Goal: Transaction & Acquisition: Purchase product/service

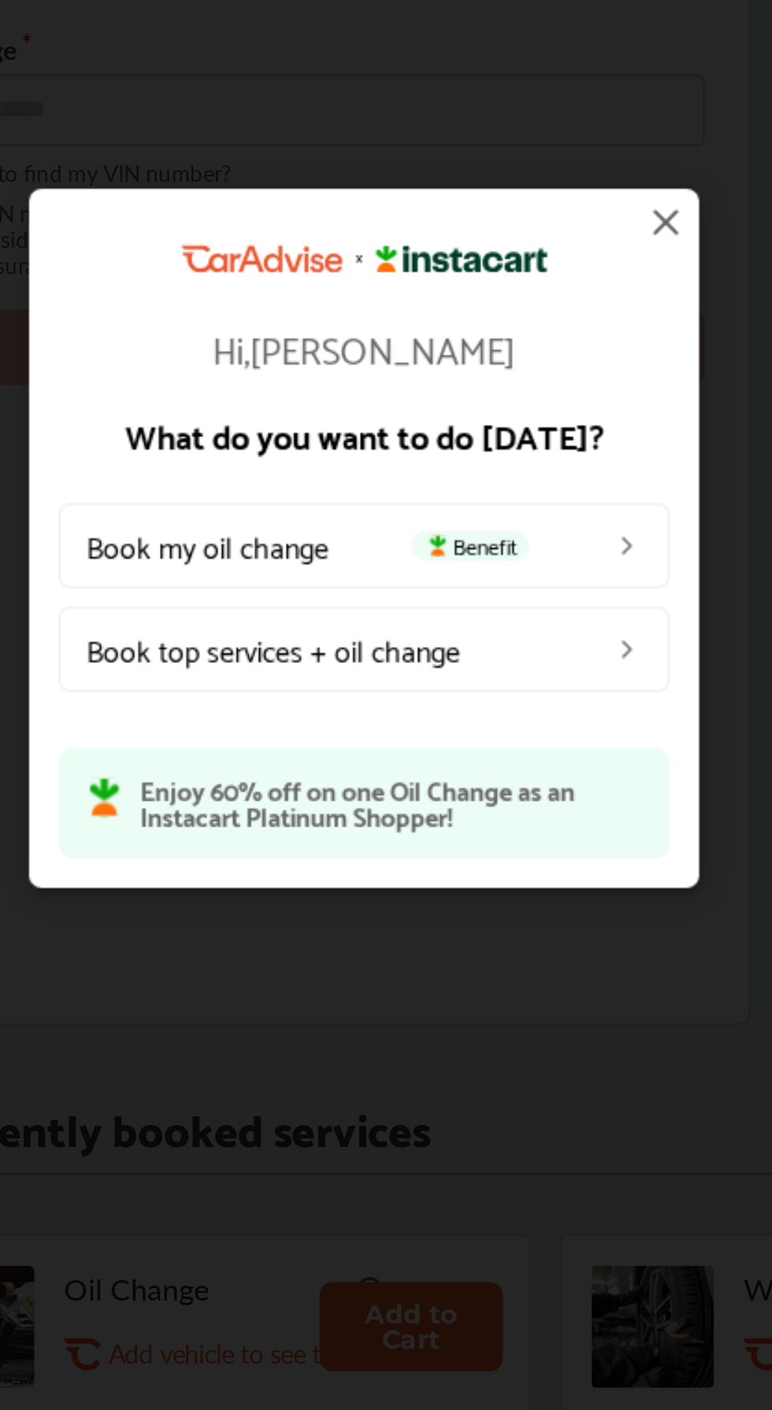
click at [514, 756] on link "Book top services + oil change" at bounding box center [399, 764] width 260 height 36
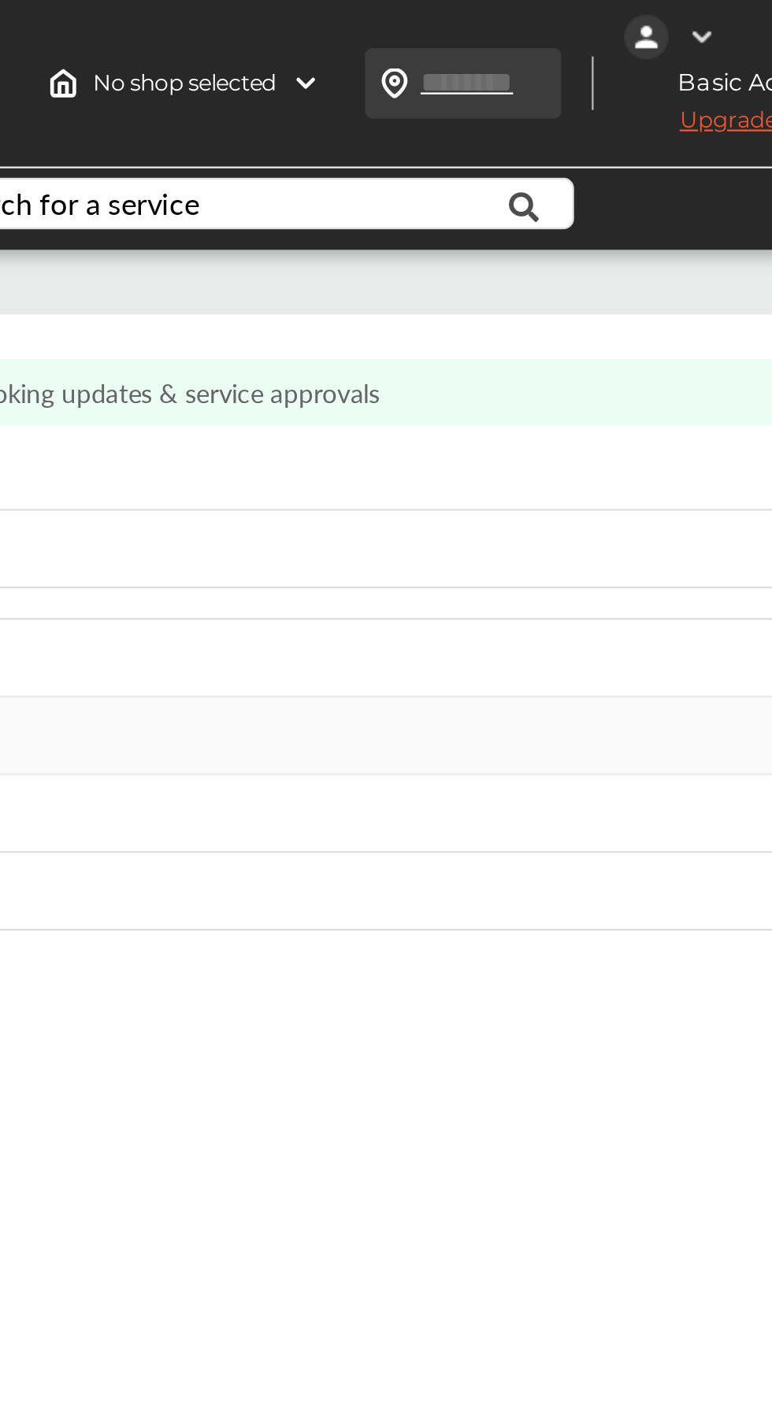
click at [556, 31] on input "text" at bounding box center [579, 35] width 72 height 17
type input "*****"
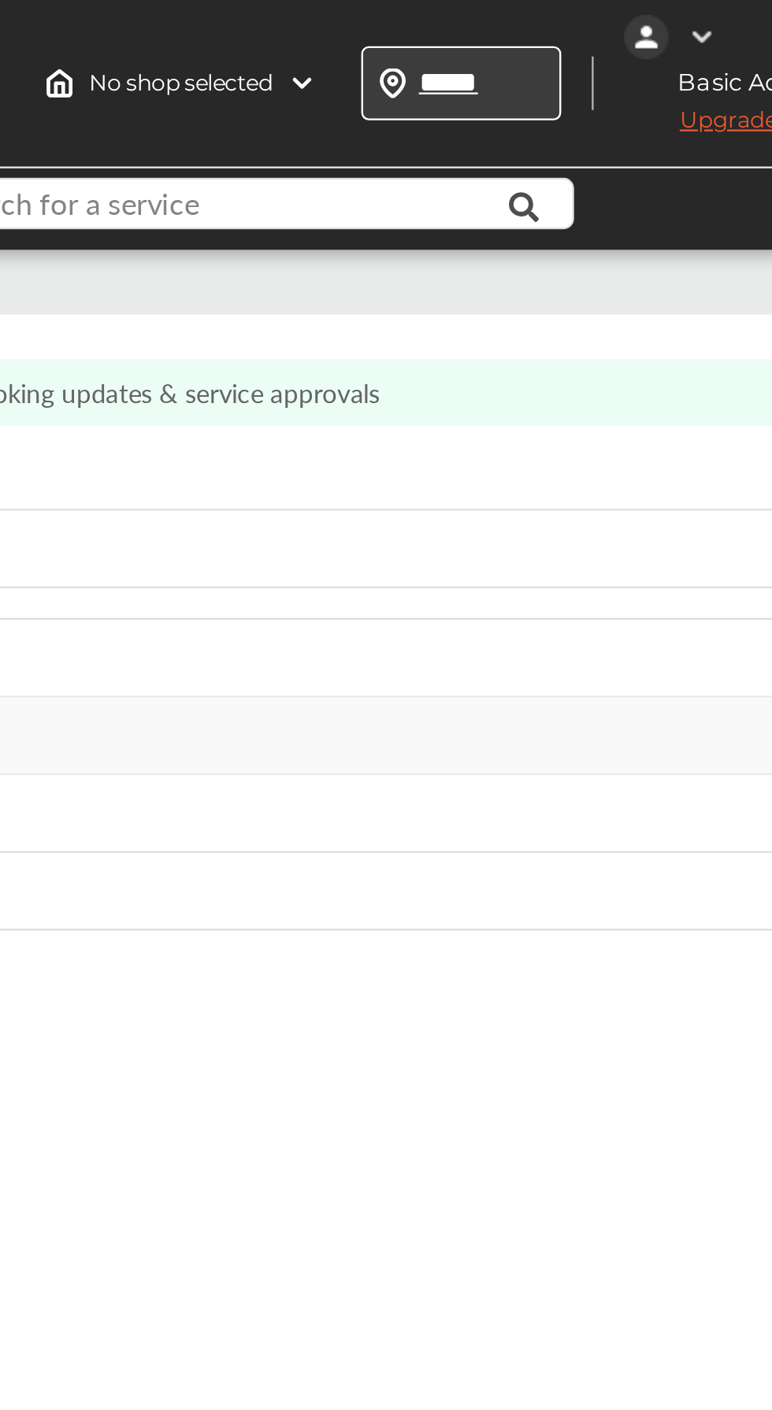
type input "*****"
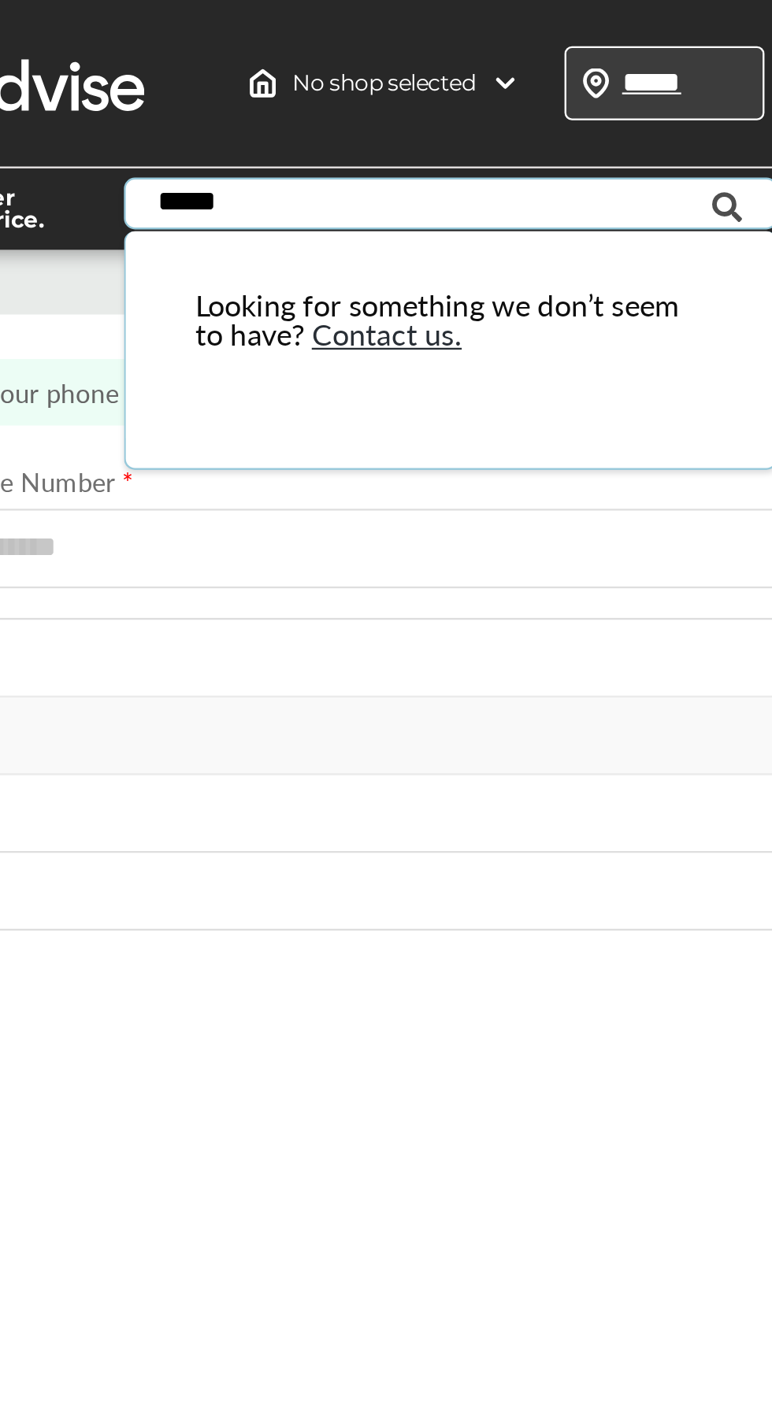
type input "*****"
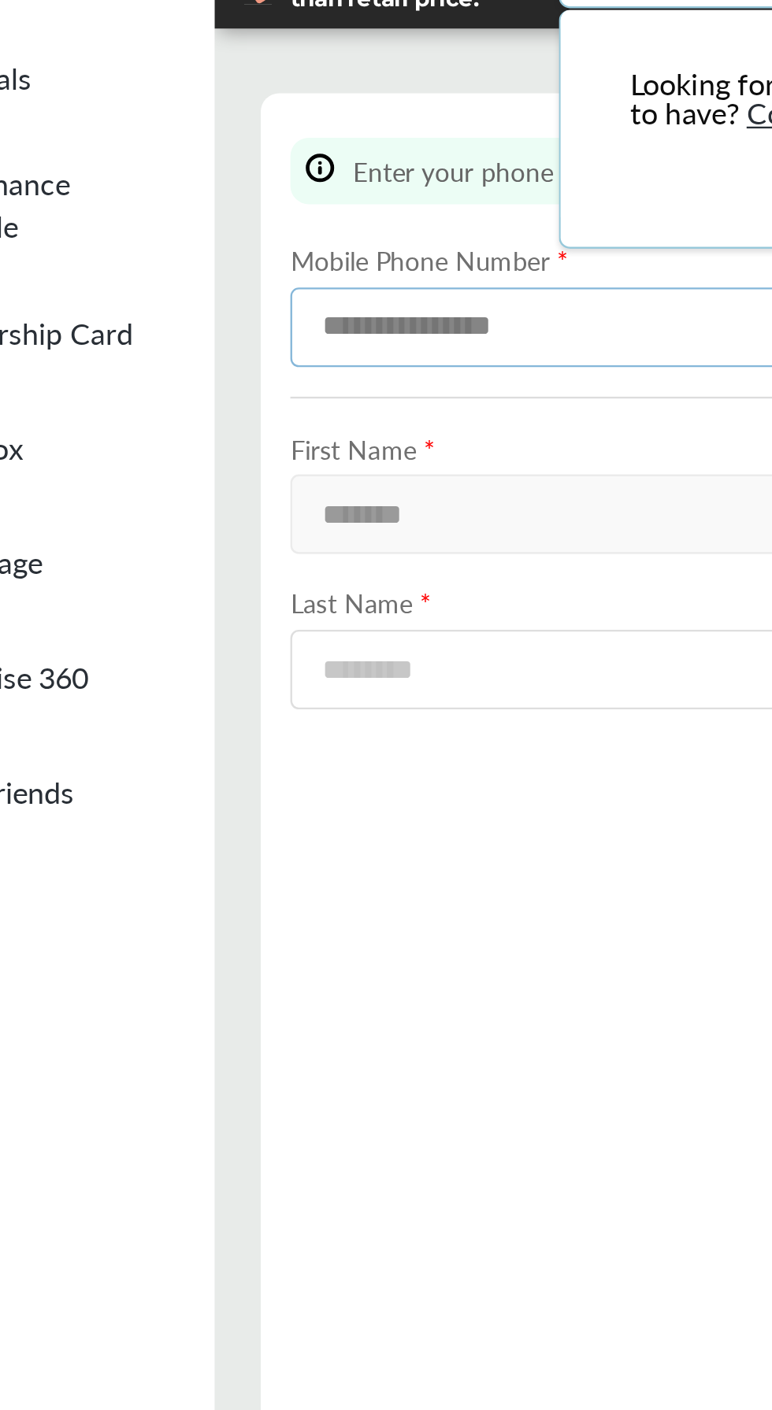
click at [286, 229] on input at bounding box center [478, 234] width 522 height 34
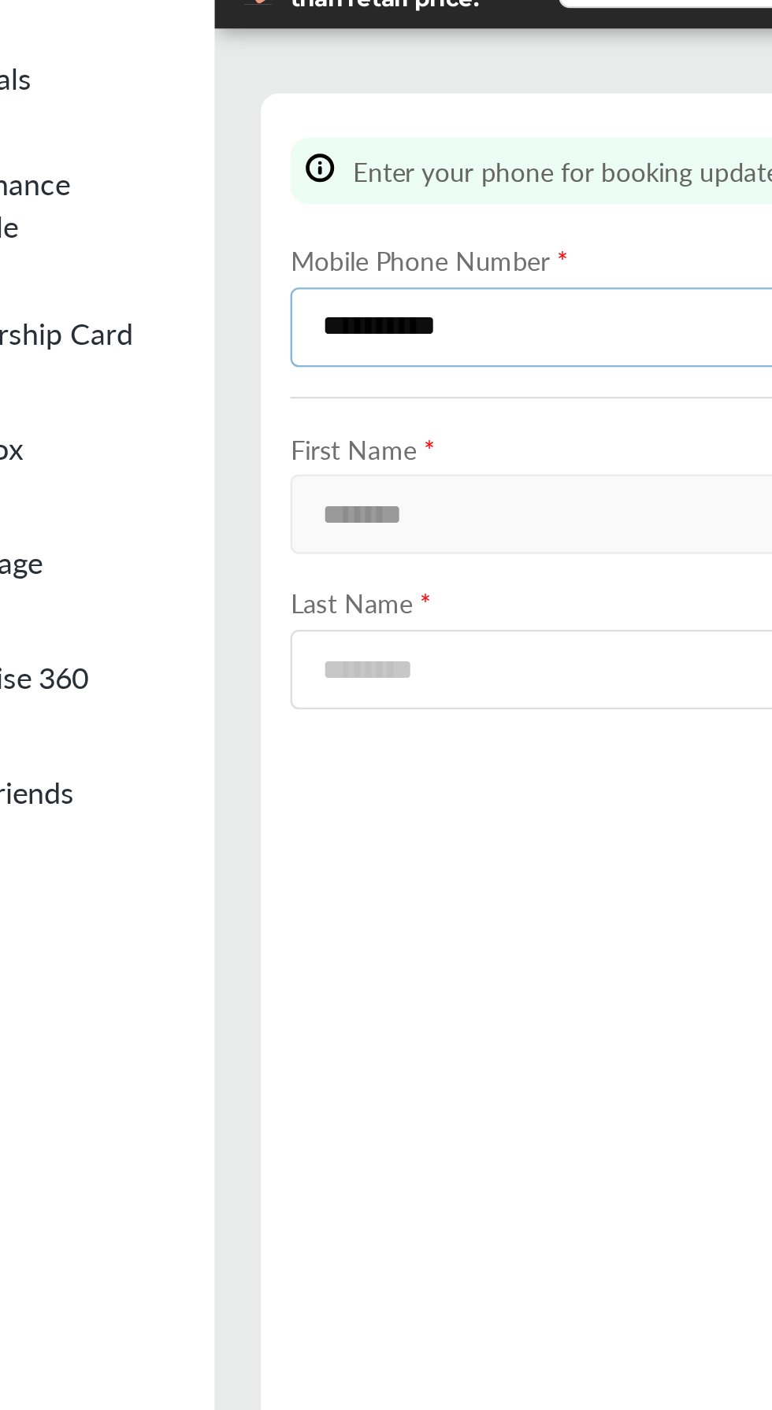
type input "**********"
click at [369, 281] on label "First Name *" at bounding box center [478, 285] width 522 height 16
click at [320, 380] on input at bounding box center [478, 379] width 522 height 34
type input "*******"
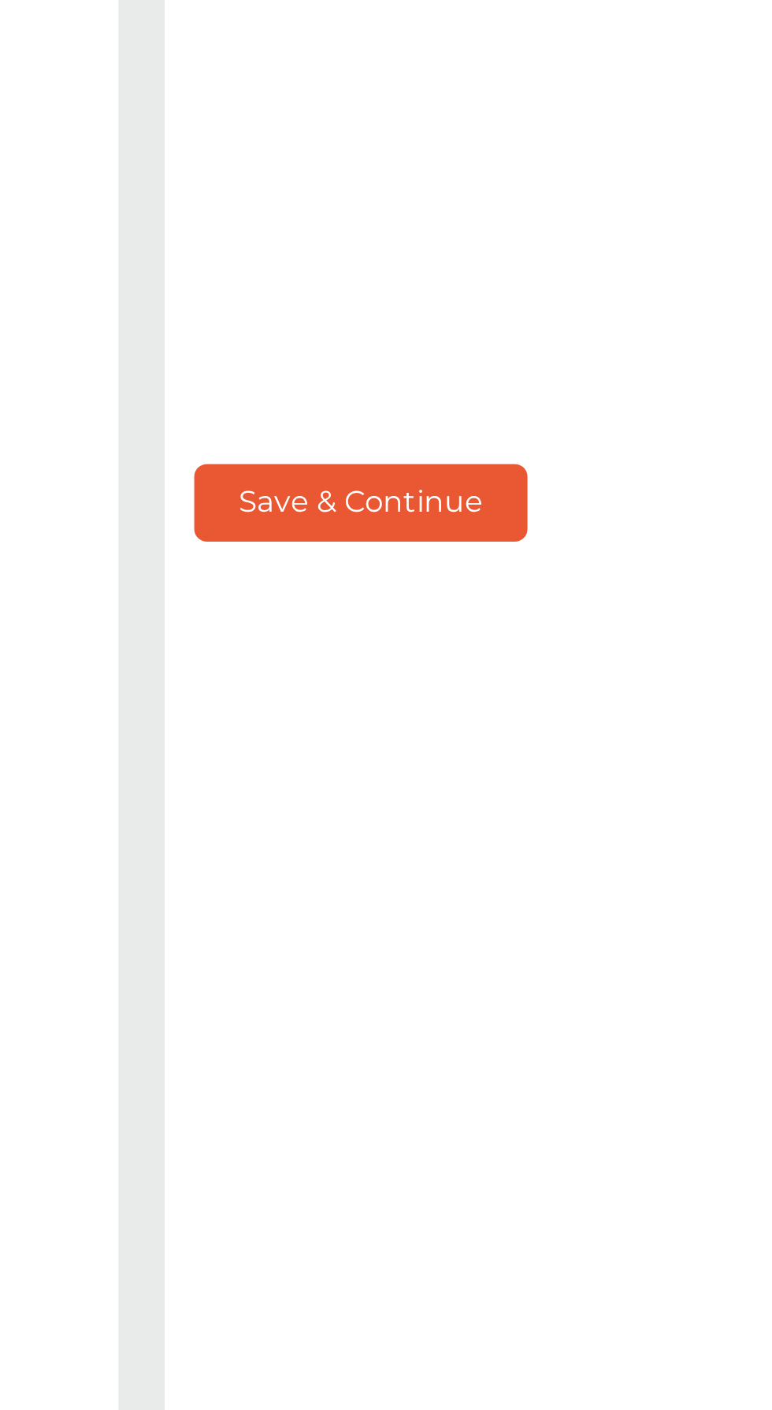
click at [343, 998] on button "Save & Continue" at bounding box center [288, 982] width 142 height 32
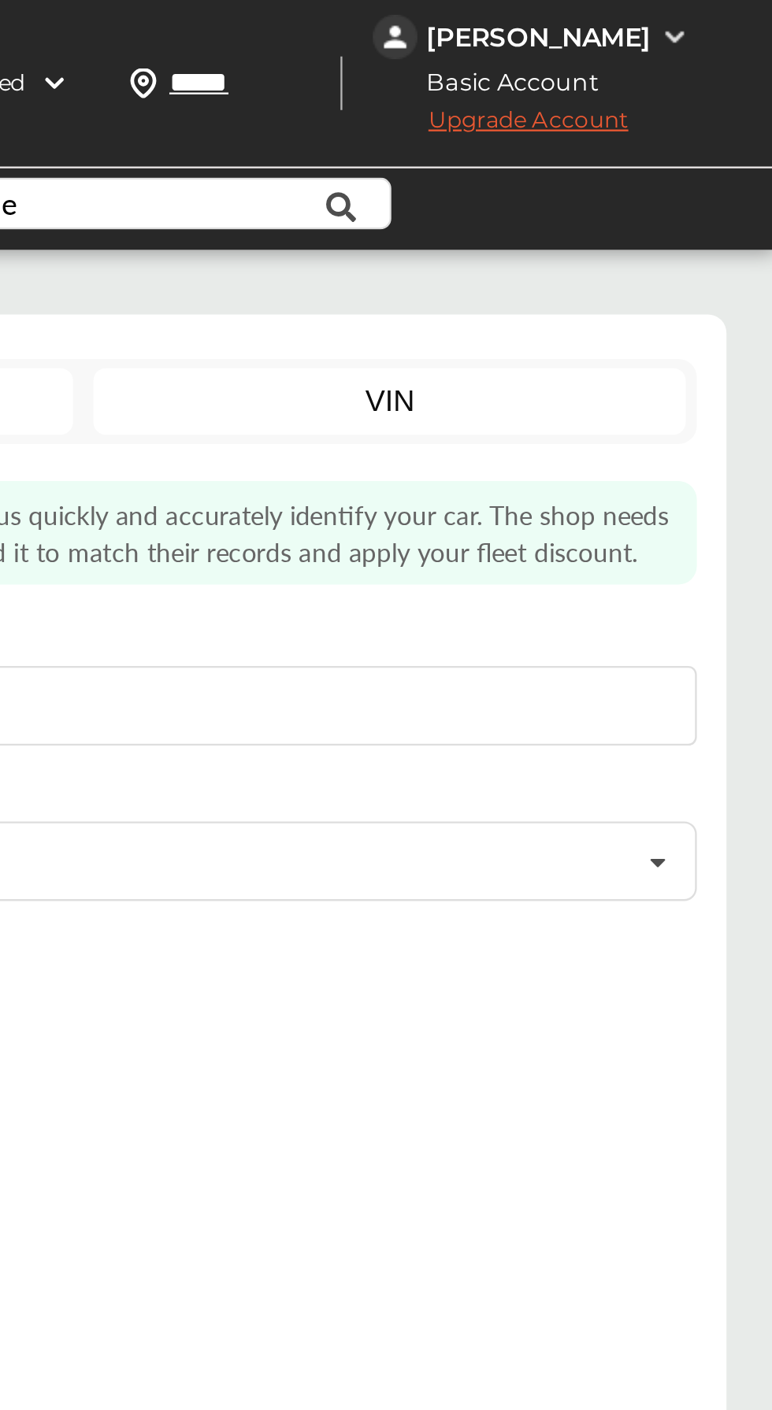
click at [705, 169] on link "VIN" at bounding box center [609, 171] width 252 height 28
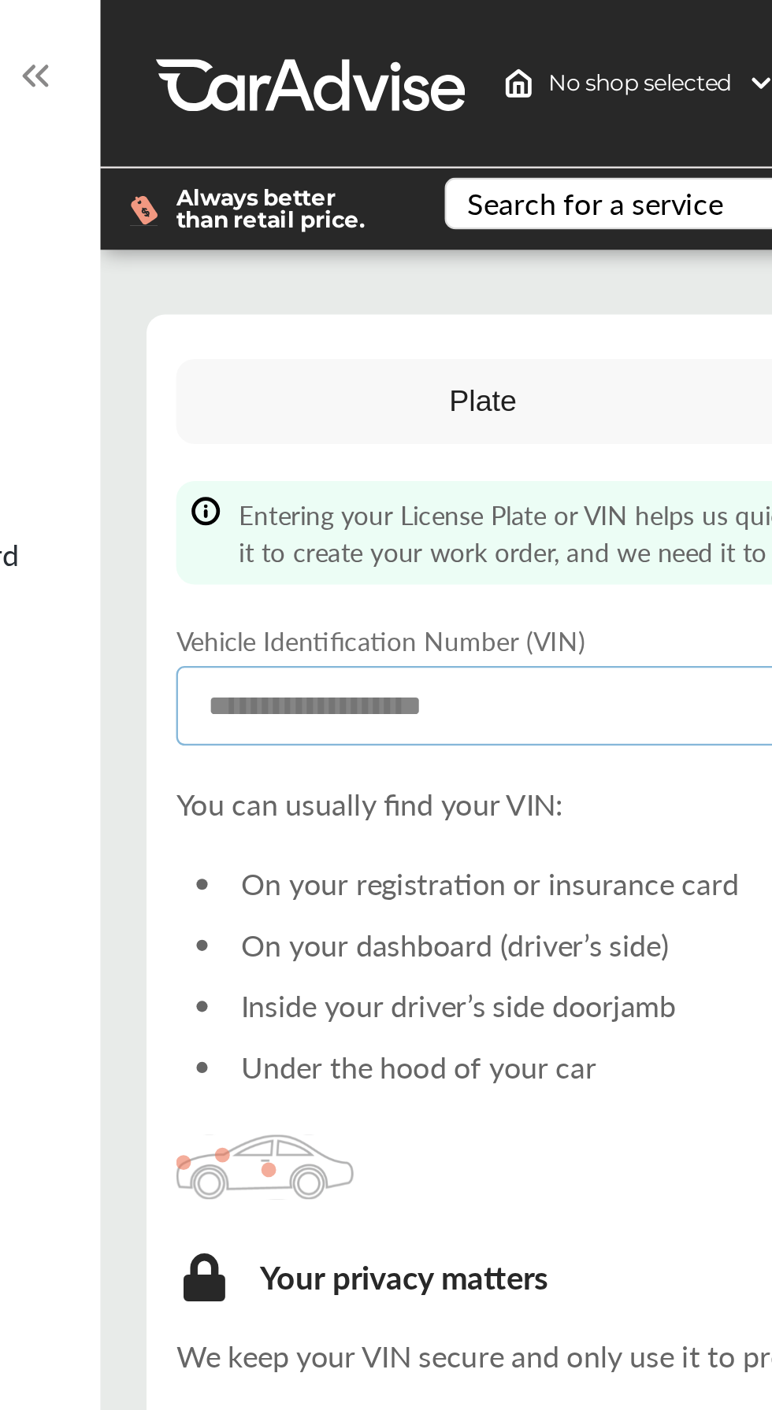
click at [333, 293] on input at bounding box center [478, 300] width 522 height 34
click at [369, 296] on input at bounding box center [478, 300] width 522 height 34
click at [316, 275] on label "Vehicle Identification Number (VIN)" at bounding box center [478, 273] width 522 height 16
click at [334, 295] on input at bounding box center [478, 300] width 522 height 34
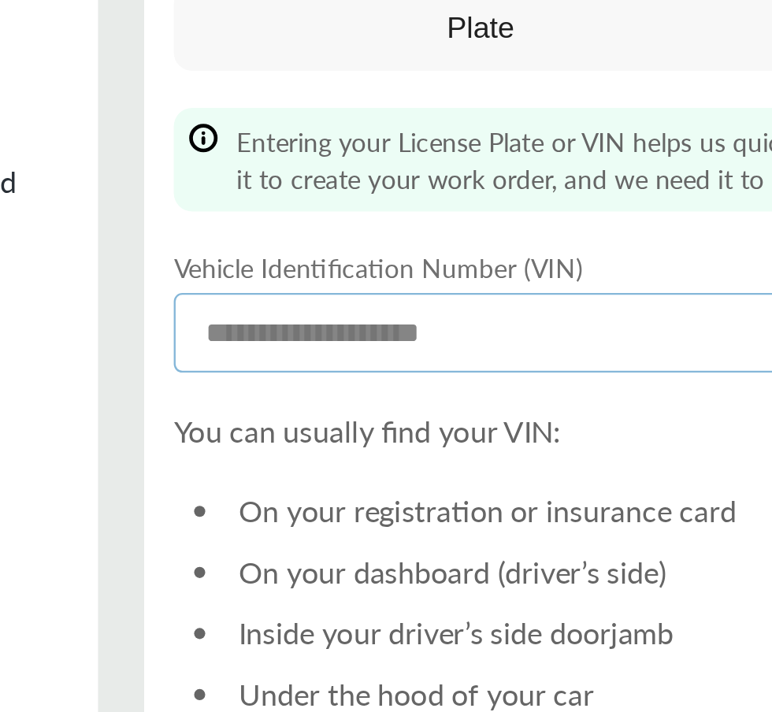
click at [357, 296] on input at bounding box center [478, 300] width 522 height 34
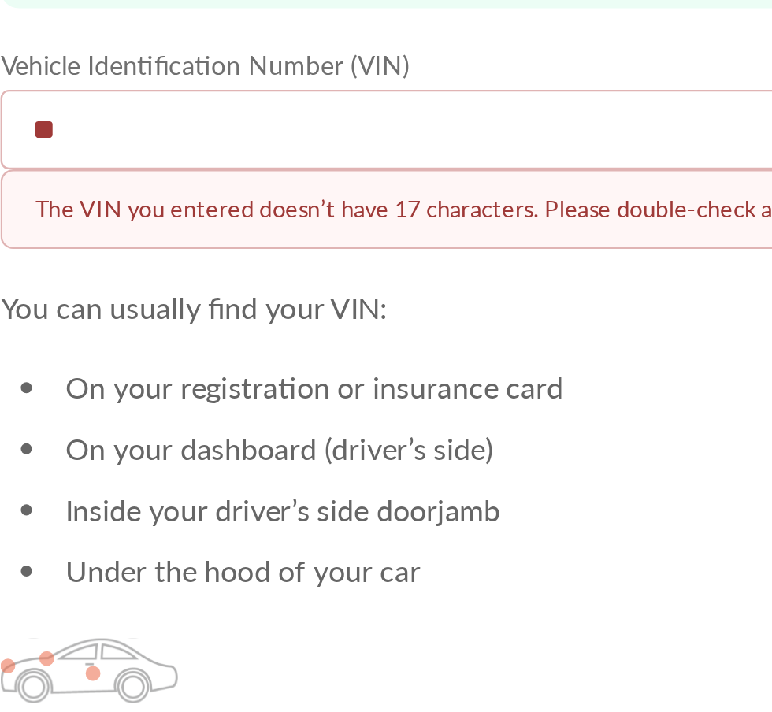
click at [345, 296] on input "**" at bounding box center [478, 300] width 522 height 34
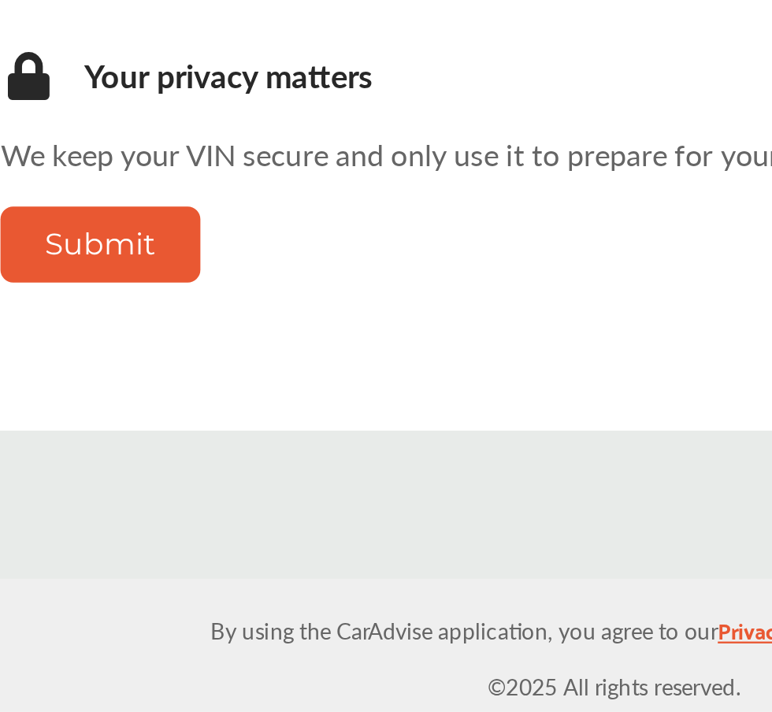
scroll to position [157, 0]
type input "**********"
click at [272, 529] on button "Submit" at bounding box center [259, 513] width 85 height 32
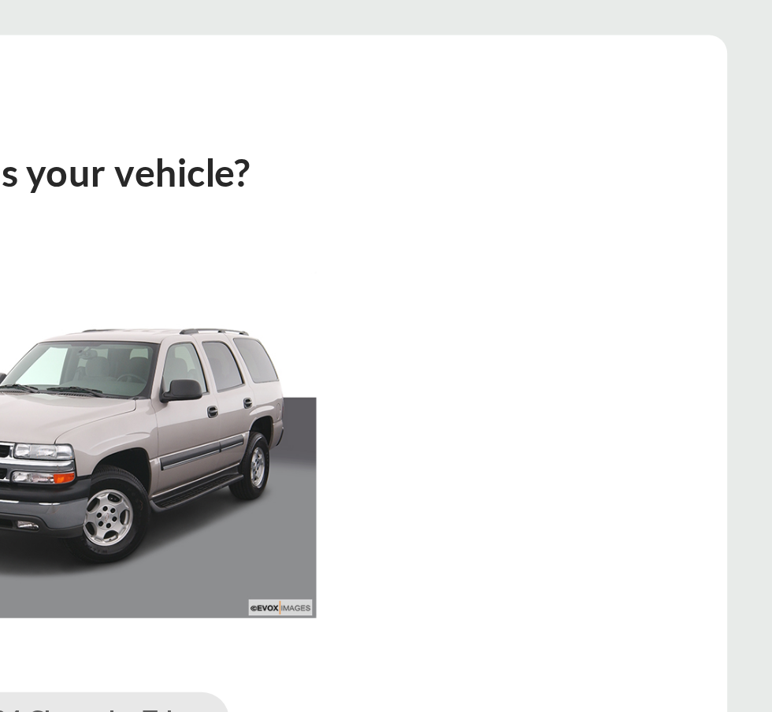
scroll to position [187, 0]
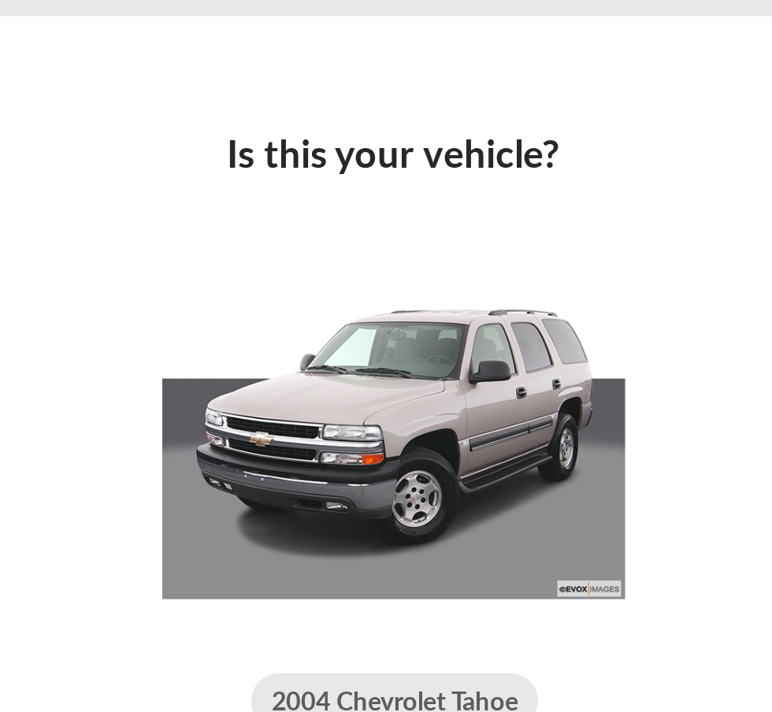
click at [438, 148] on img at bounding box center [478, 222] width 197 height 148
click at [443, 148] on img at bounding box center [478, 222] width 197 height 148
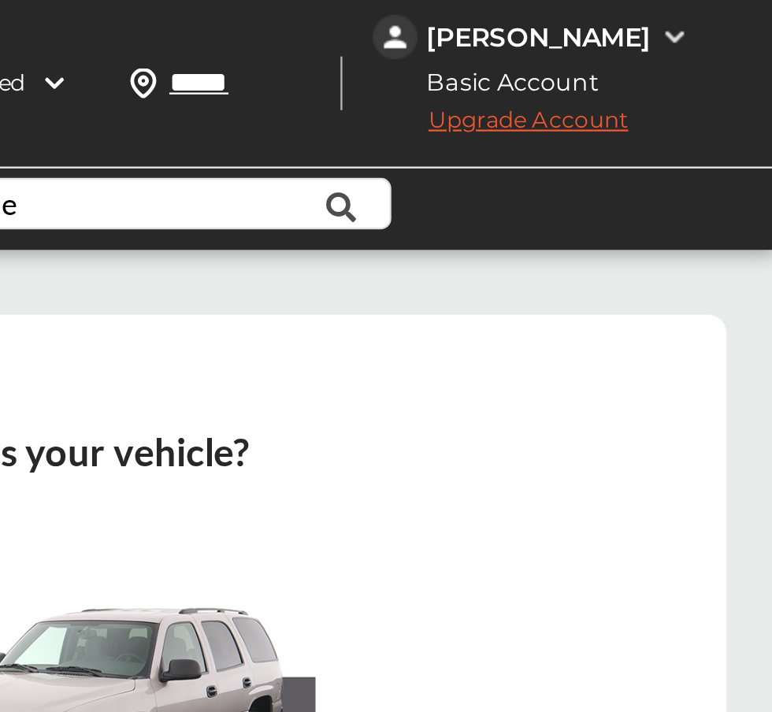
scroll to position [0, 0]
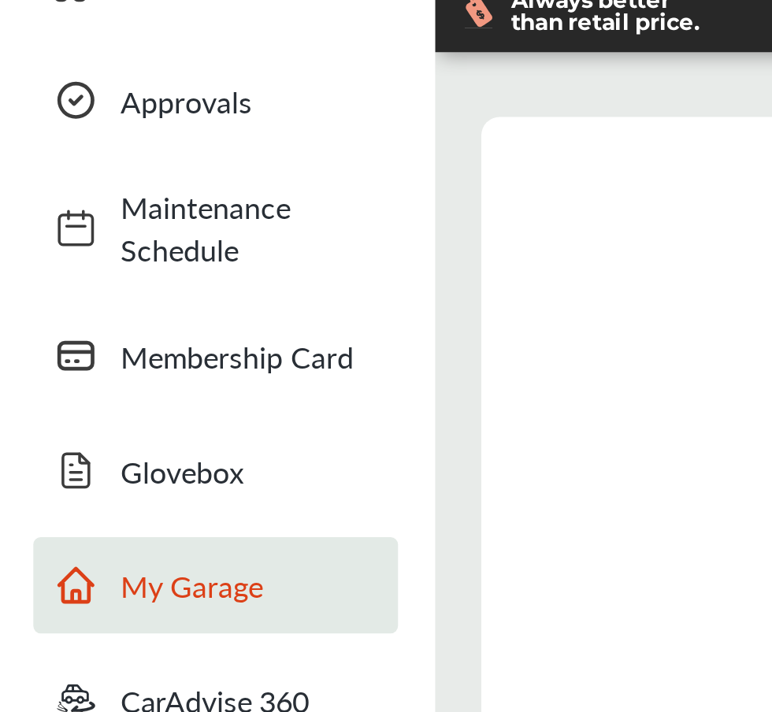
click at [86, 325] on span "My Garage" at bounding box center [106, 333] width 110 height 18
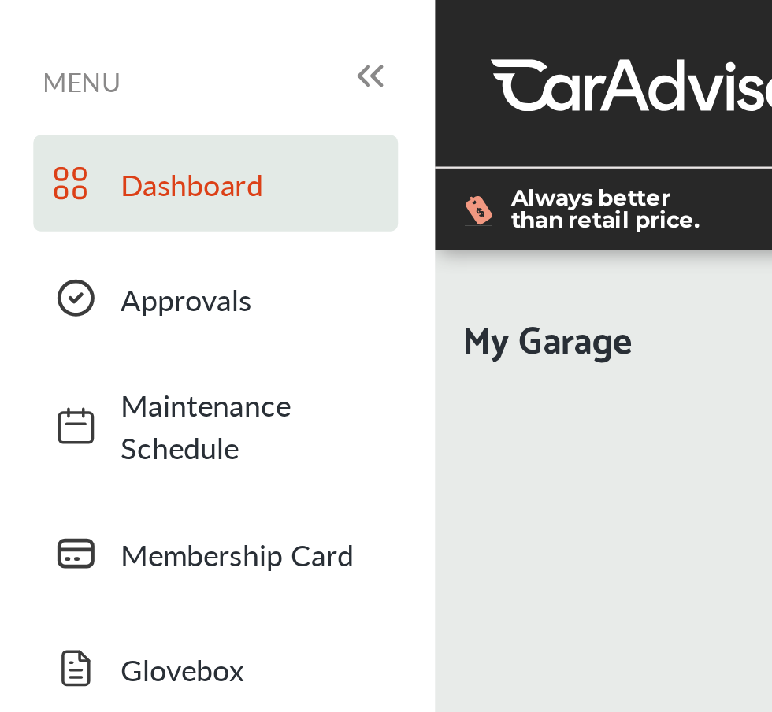
click at [84, 86] on span "Dashboard" at bounding box center [106, 78] width 110 height 18
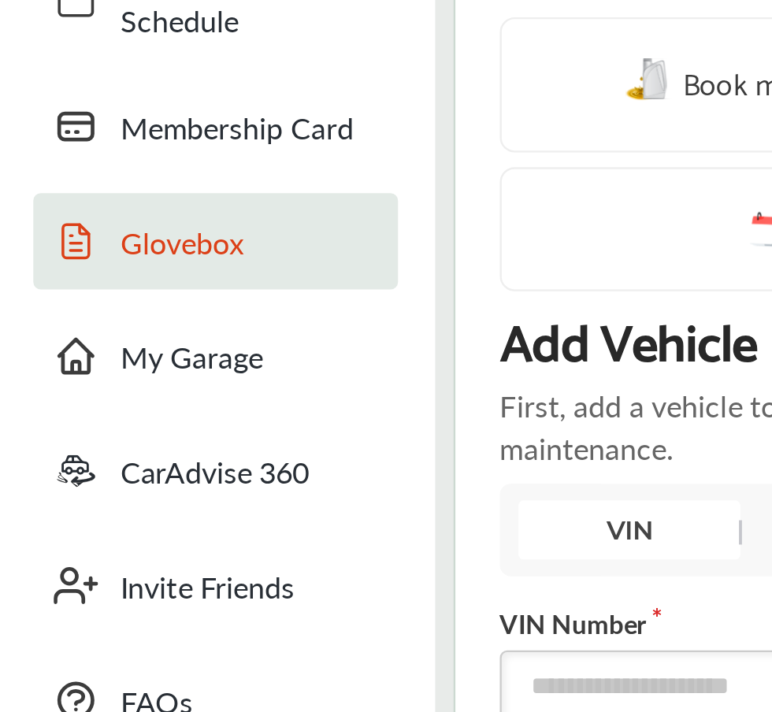
click at [78, 287] on span "Glovebox" at bounding box center [106, 285] width 110 height 18
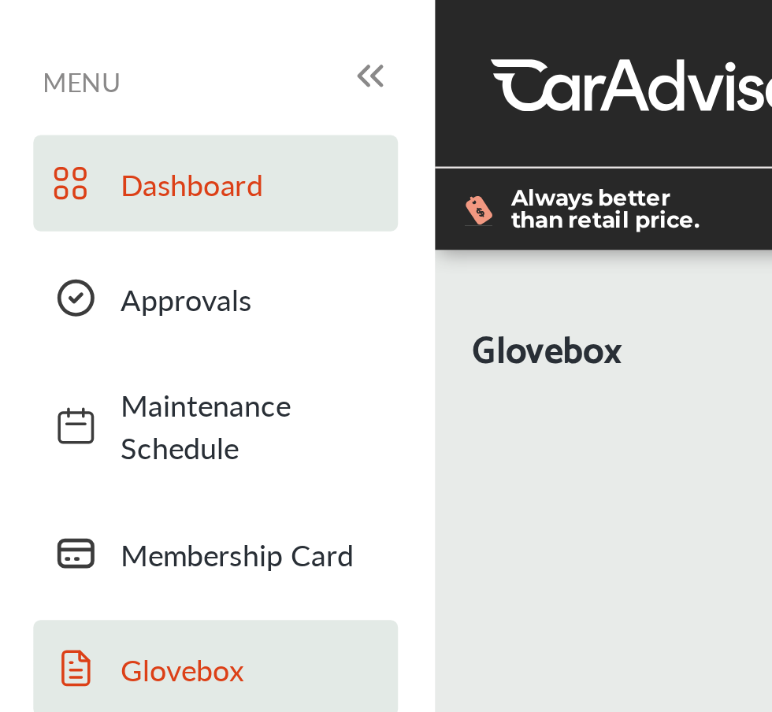
click at [79, 65] on link "Dashboard" at bounding box center [91, 77] width 155 height 41
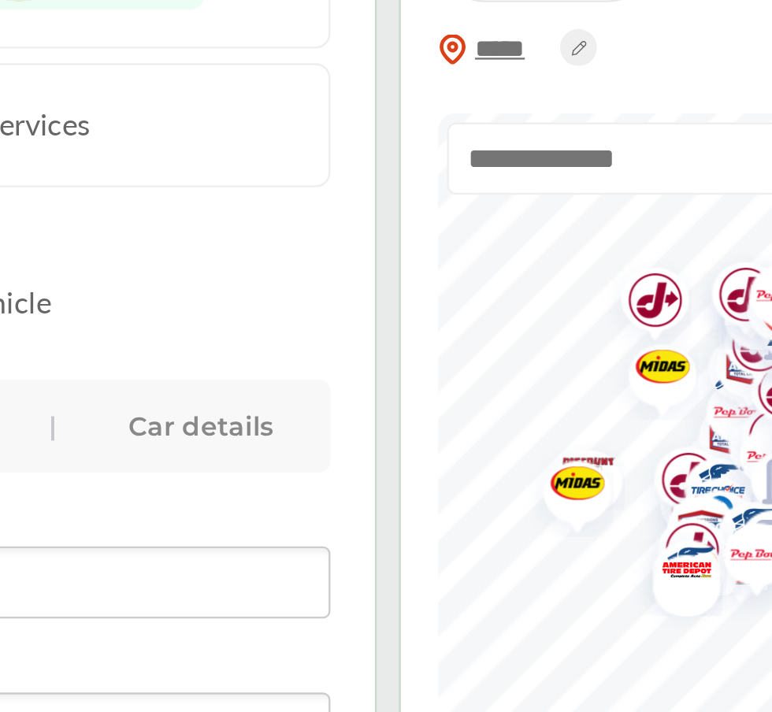
click at [532, 400] on div "Car details" at bounding box center [488, 407] width 94 height 25
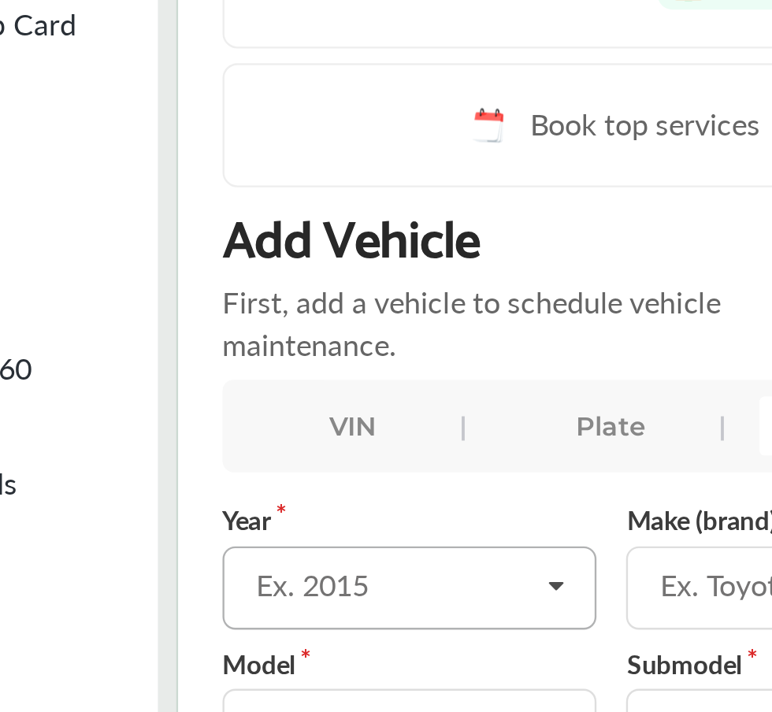
click at [256, 479] on div "Ex. 2015" at bounding box center [286, 475] width 118 height 13
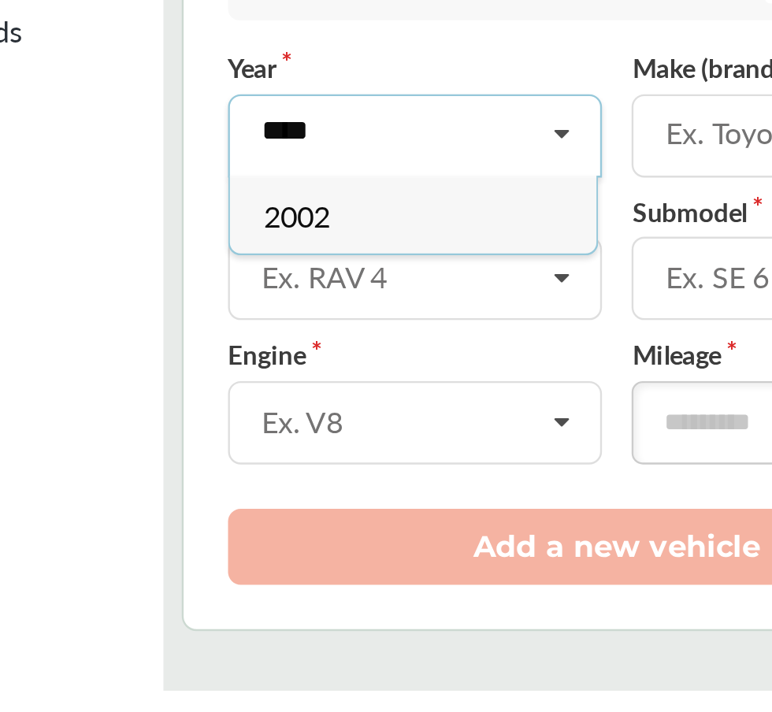
click at [312, 475] on input "****" at bounding box center [292, 474] width 157 height 31
type input "****"
click at [321, 502] on div "2002" at bounding box center [291, 509] width 156 height 33
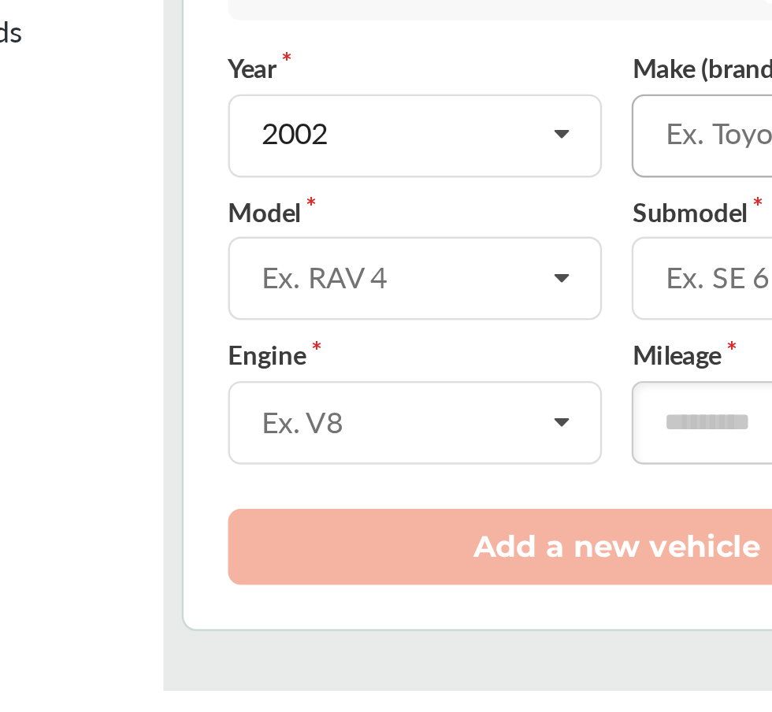
click at [421, 470] on div "Ex. Toyota" at bounding box center [457, 475] width 118 height 13
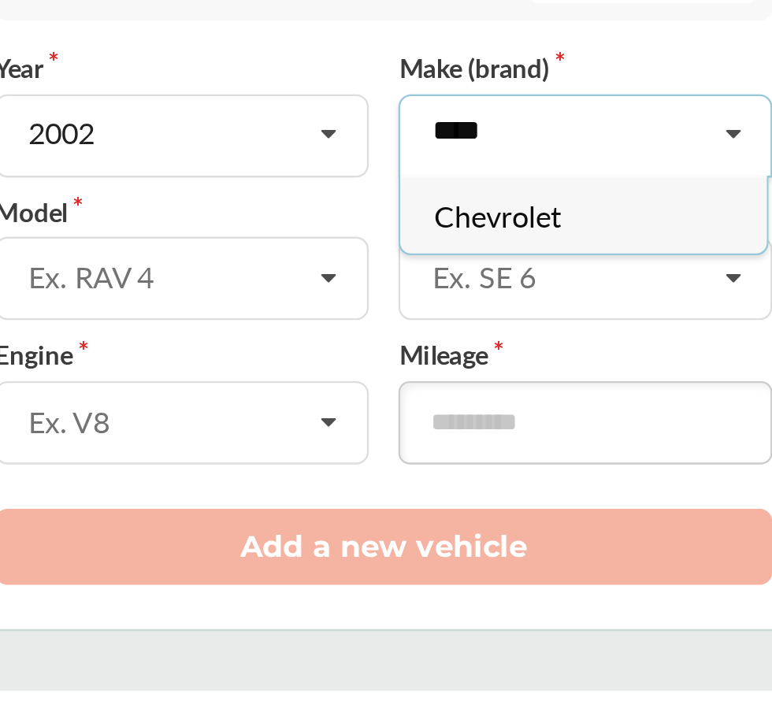
type input "****"
click at [458, 498] on div "Chevrolet" at bounding box center [463, 509] width 156 height 33
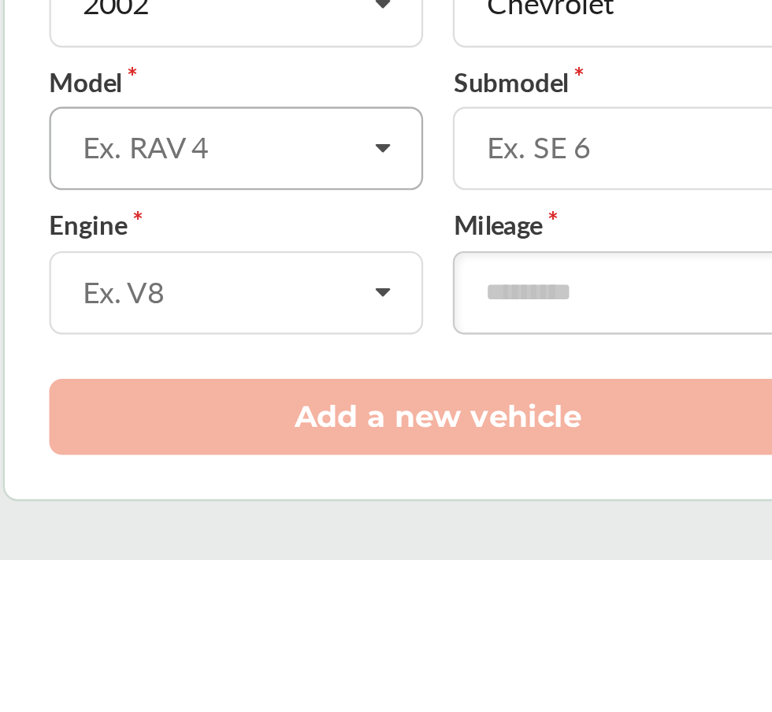
click at [346, 541] on icon at bounding box center [355, 537] width 27 height 34
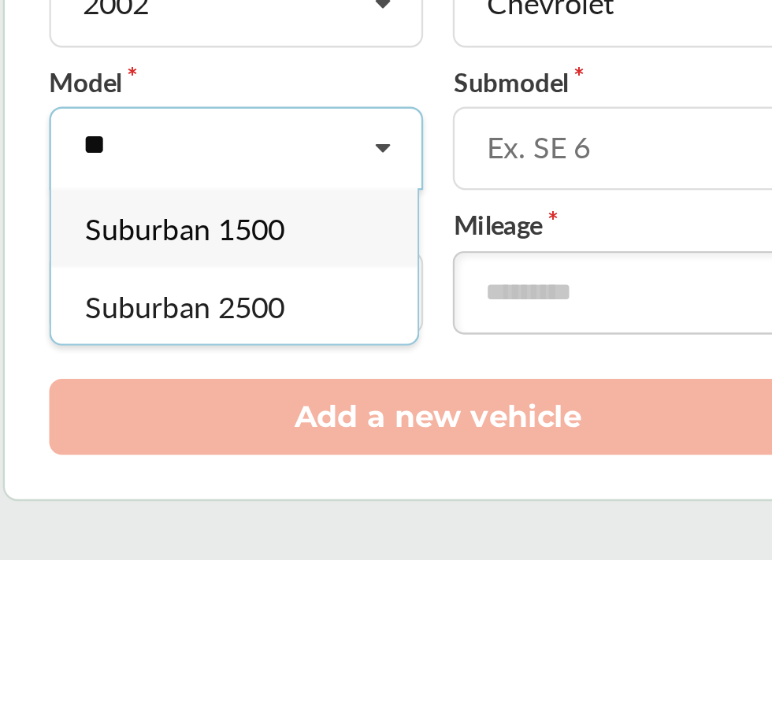
type input "**"
click at [341, 559] on div "Suburban 1500" at bounding box center [291, 570] width 156 height 33
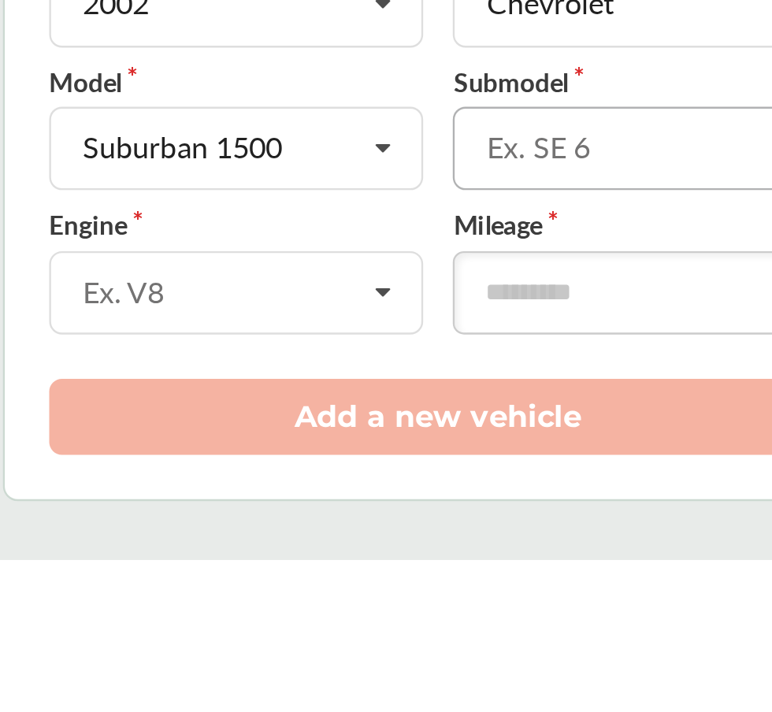
click at [474, 535] on div "Ex. SE 6" at bounding box center [457, 536] width 118 height 13
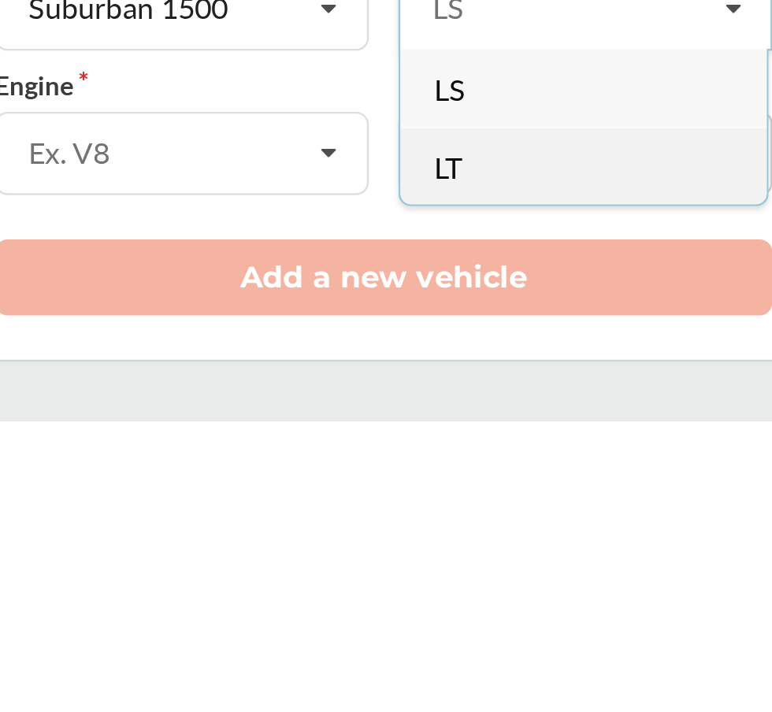
click at [473, 608] on div "LT" at bounding box center [463, 603] width 156 height 33
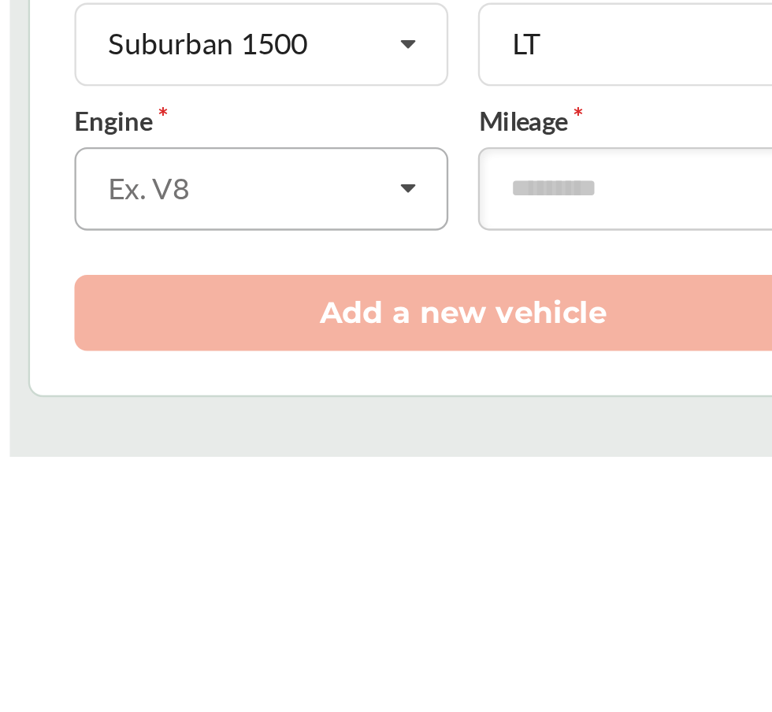
click at [251, 594] on div "Ex. V8" at bounding box center [286, 597] width 118 height 13
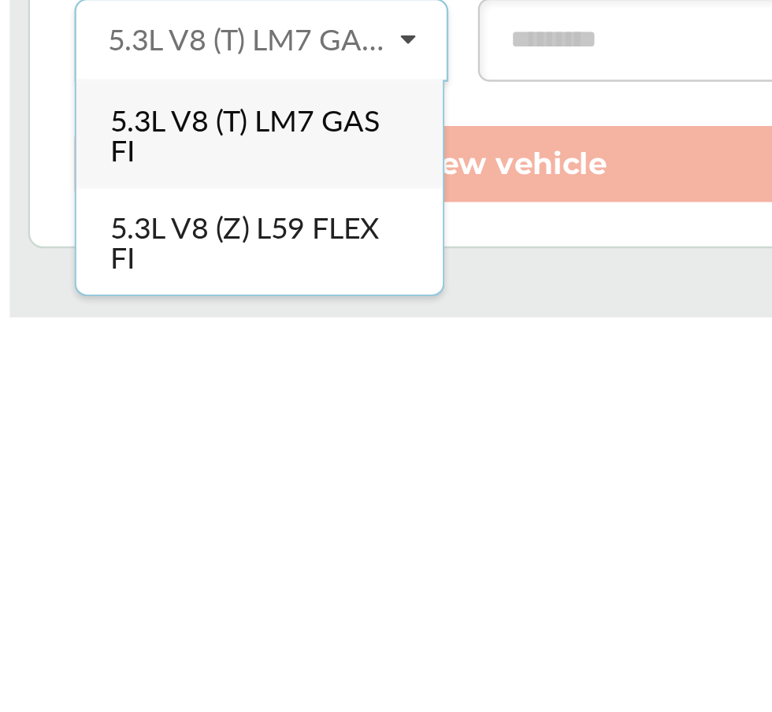
click at [344, 631] on div "5.3L V8 (T) LM7 GAS FI" at bounding box center [291, 634] width 156 height 46
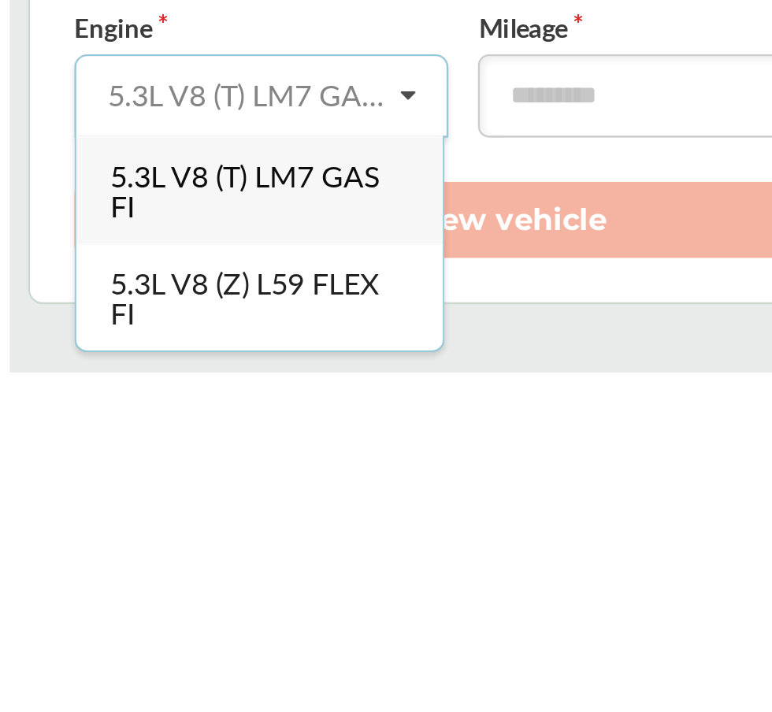
scroll to position [4, 0]
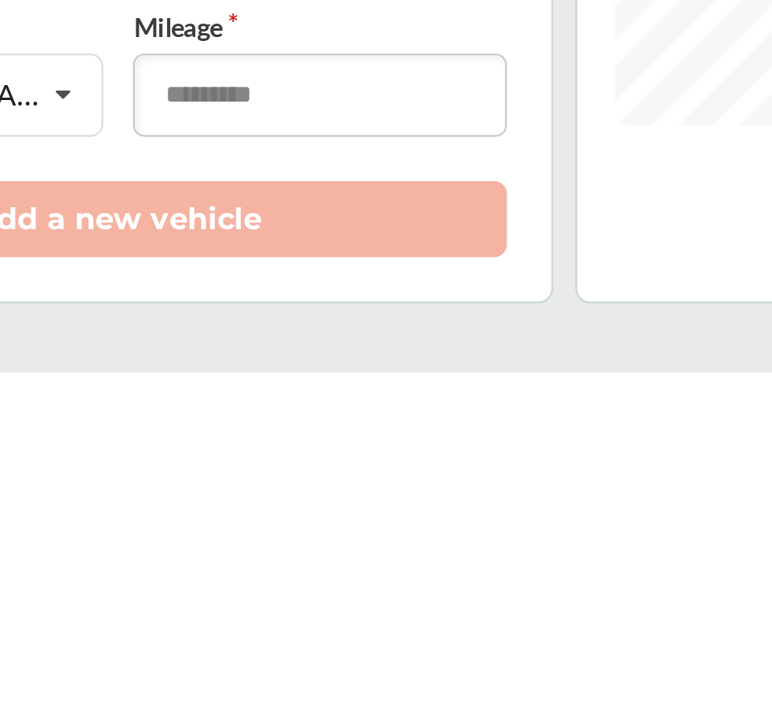
click at [454, 596] on input "number" at bounding box center [463, 593] width 159 height 35
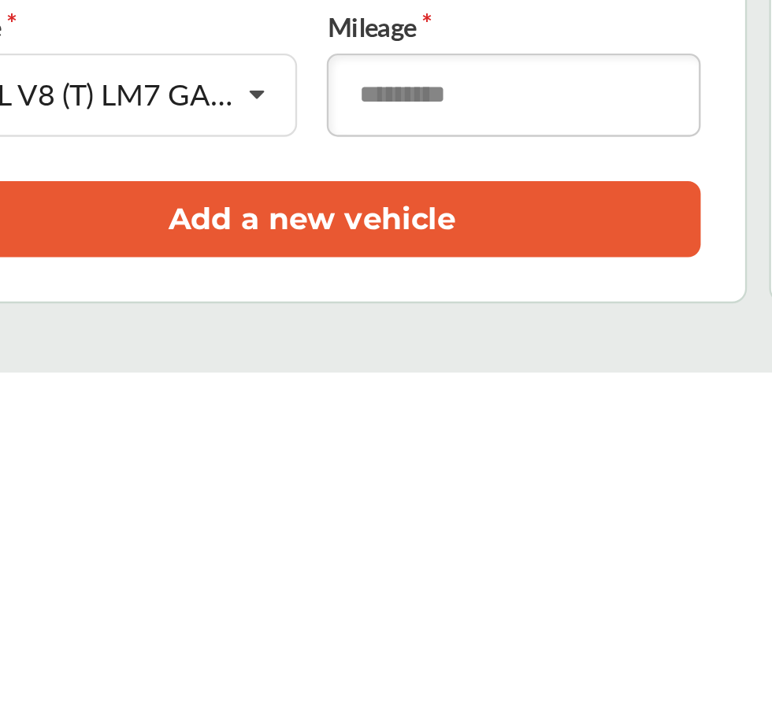
type input "******"
click at [464, 639] on button "Add a new vehicle" at bounding box center [378, 647] width 331 height 32
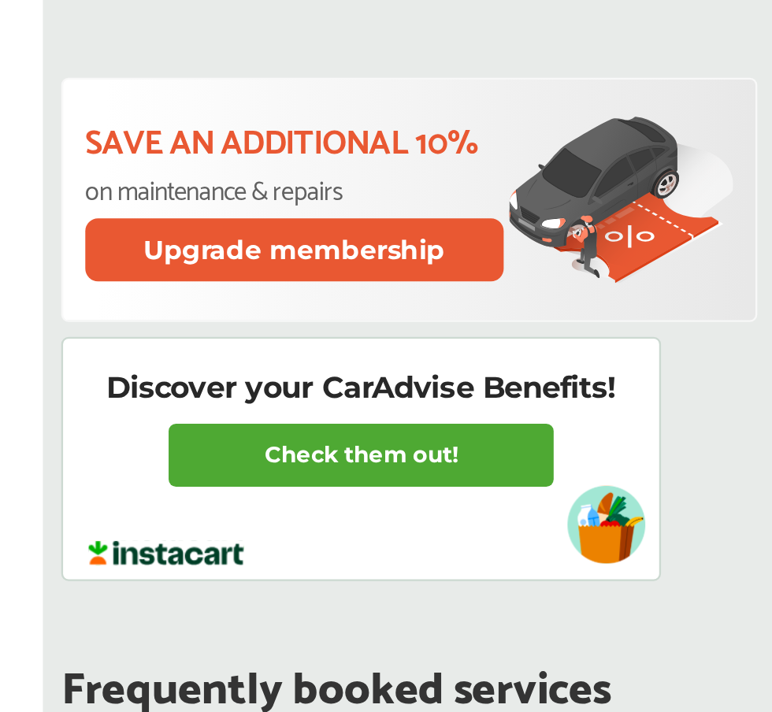
scroll to position [373, 0]
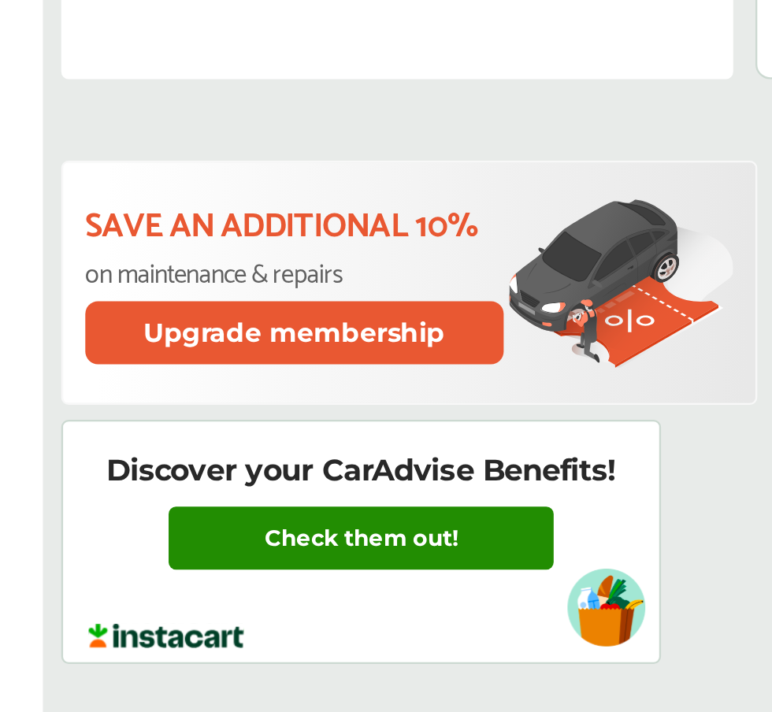
click at [319, 474] on link "Check them out!" at bounding box center [321, 478] width 164 height 27
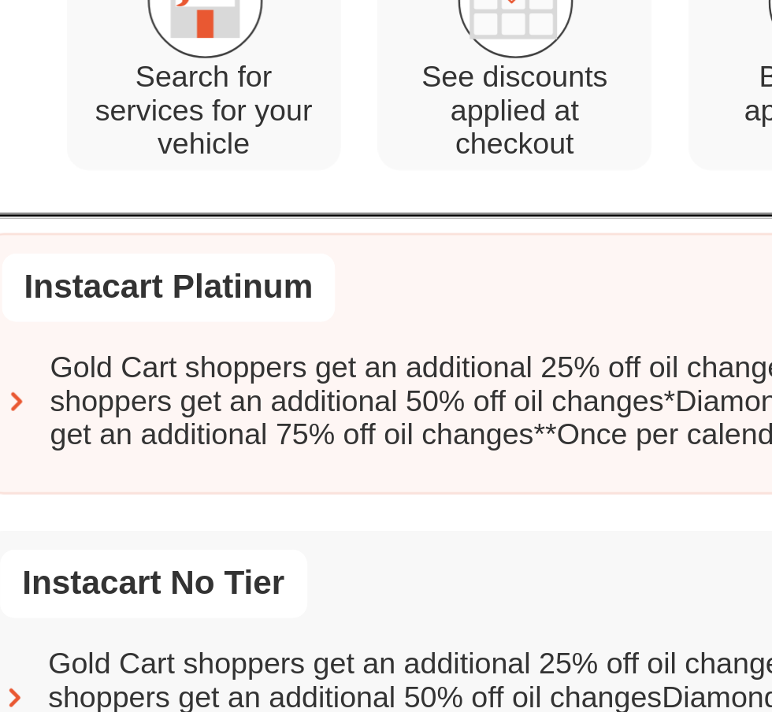
scroll to position [900, 0]
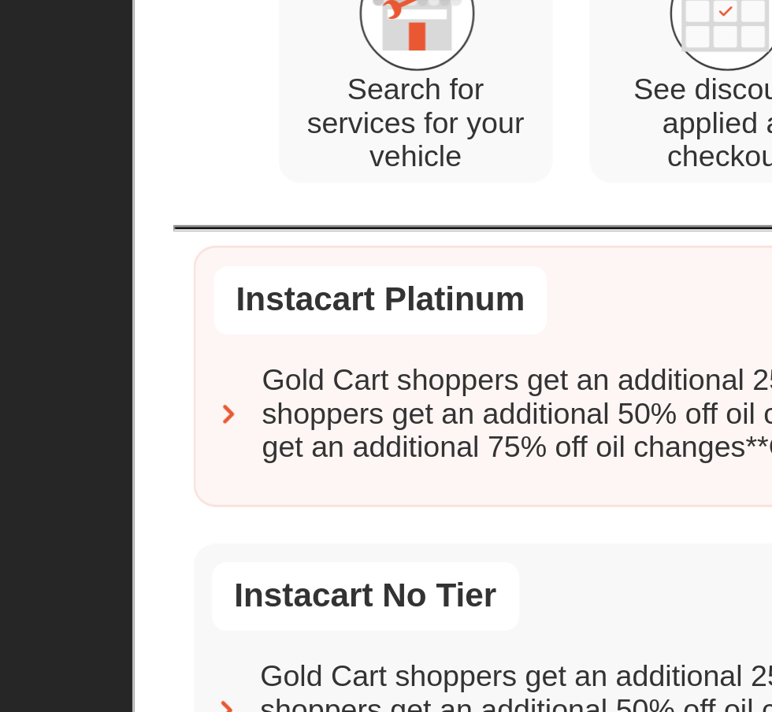
click at [234, 296] on div "Instacart Platinum" at bounding box center [239, 305] width 142 height 29
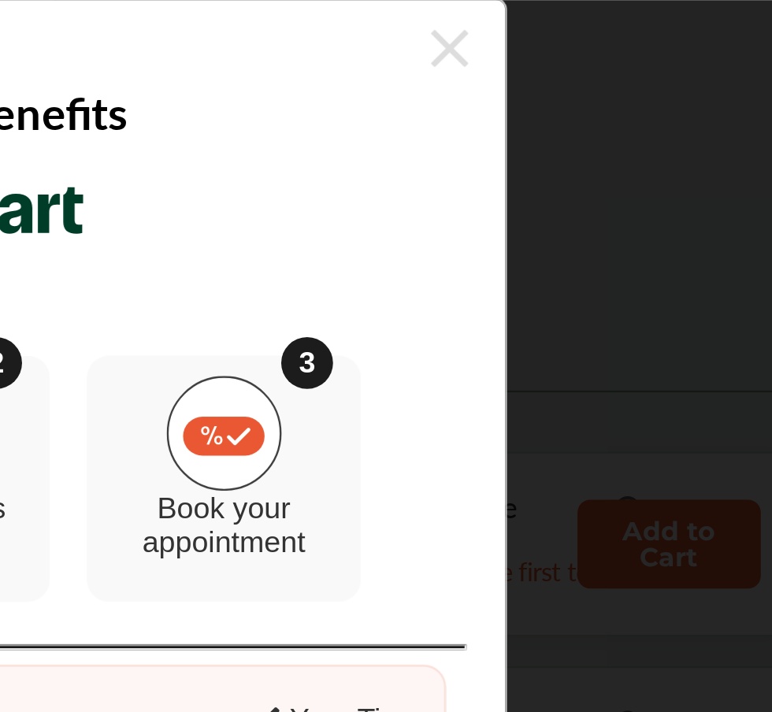
scroll to position [758, 0]
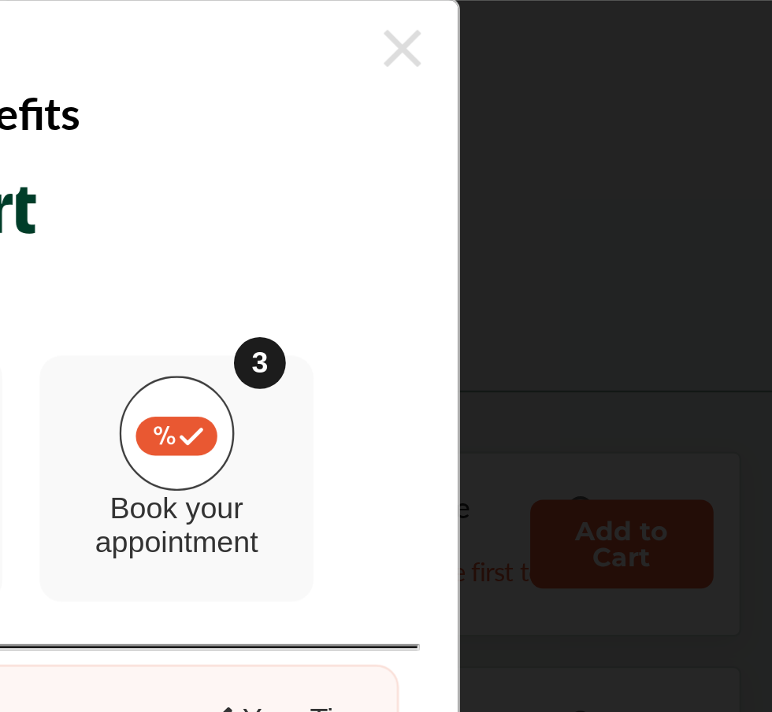
click at [620, 17] on icon at bounding box center [614, 20] width 16 height 25
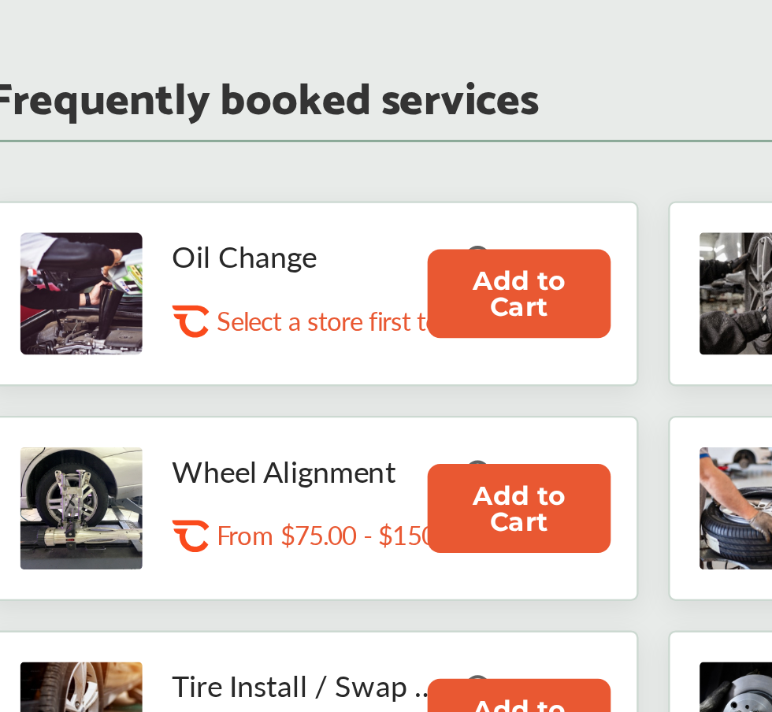
click at [412, 224] on button "Add to Cart" at bounding box center [419, 232] width 78 height 38
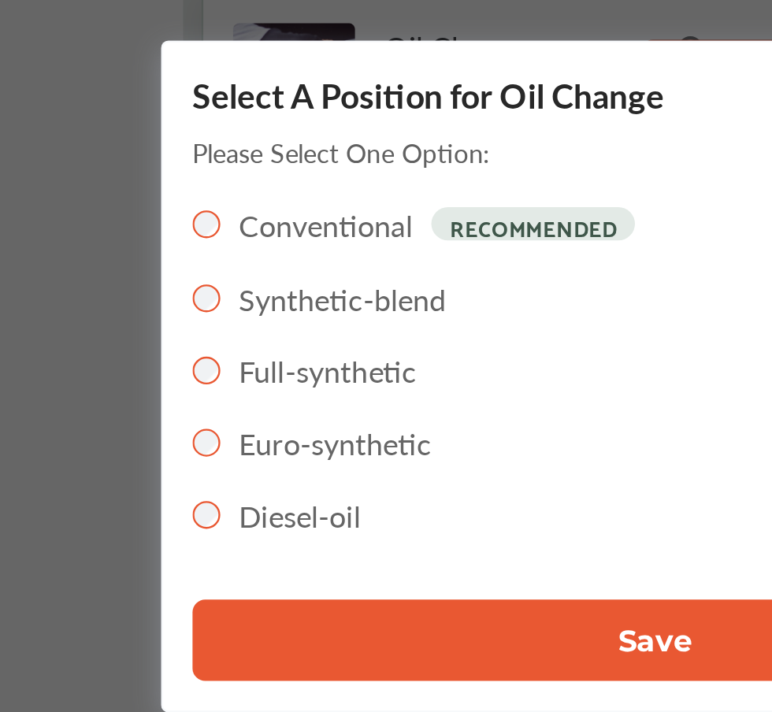
click at [297, 463] on button "Save" at bounding box center [386, 468] width 394 height 35
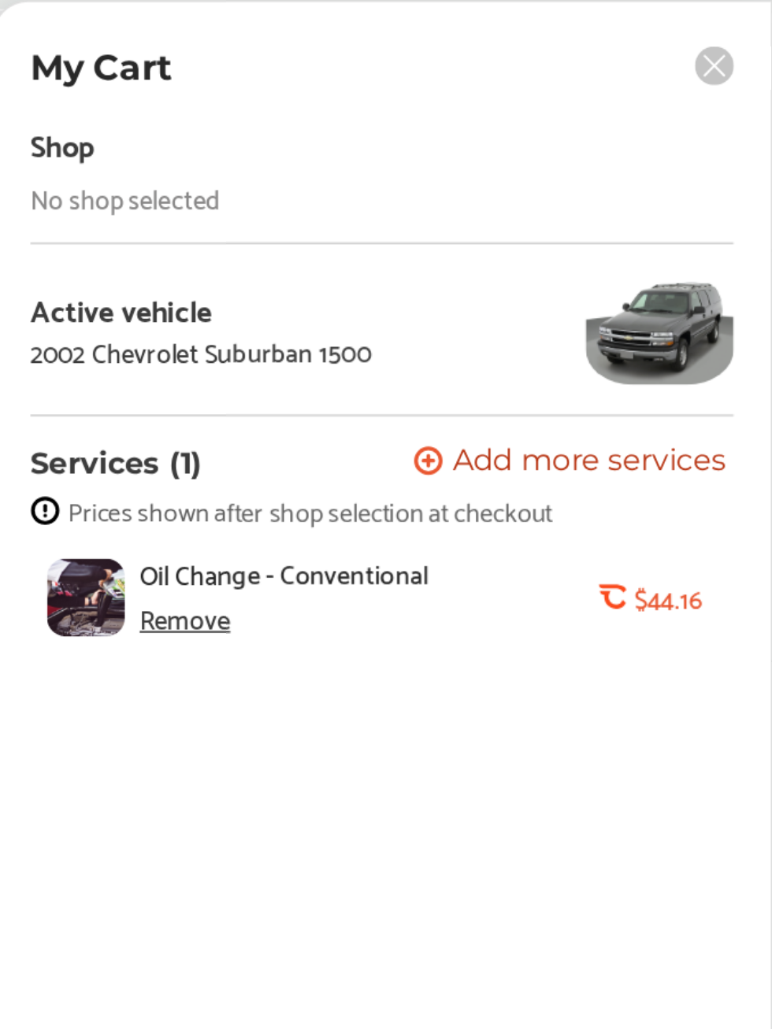
scroll to position [741, 0]
click at [646, 198] on span "Add more services" at bounding box center [693, 197] width 117 height 15
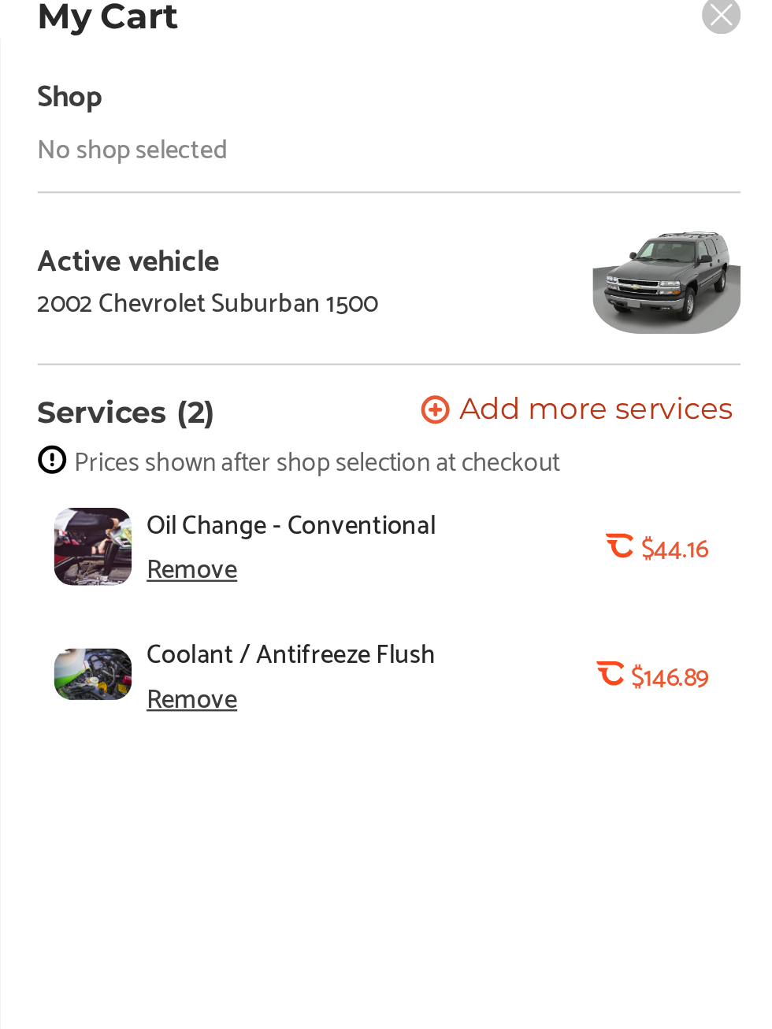
scroll to position [357, 0]
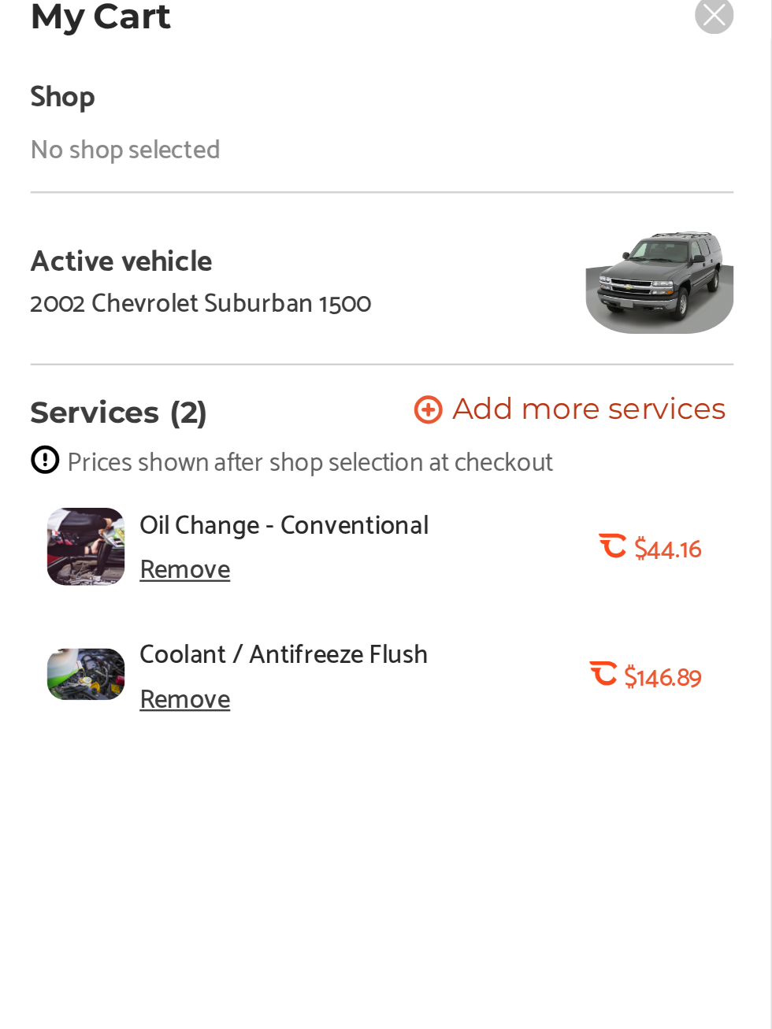
click at [528, 321] on div "Remove" at bounding box center [521, 318] width 39 height 13
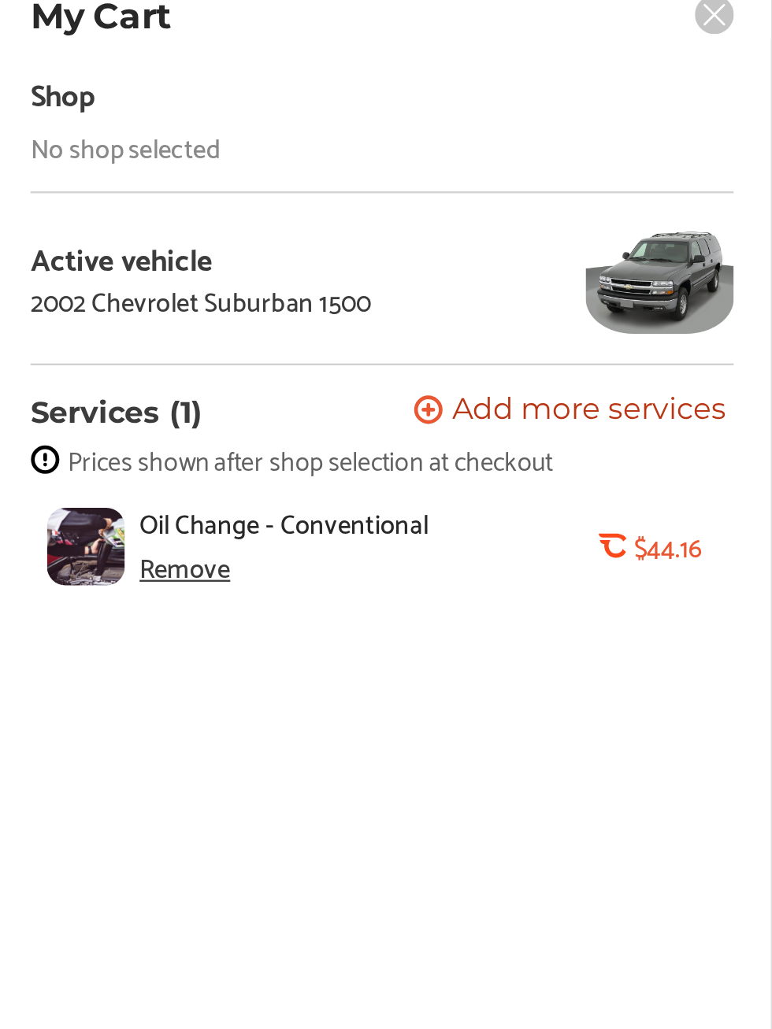
click at [687, 191] on span "Add more services" at bounding box center [693, 197] width 117 height 15
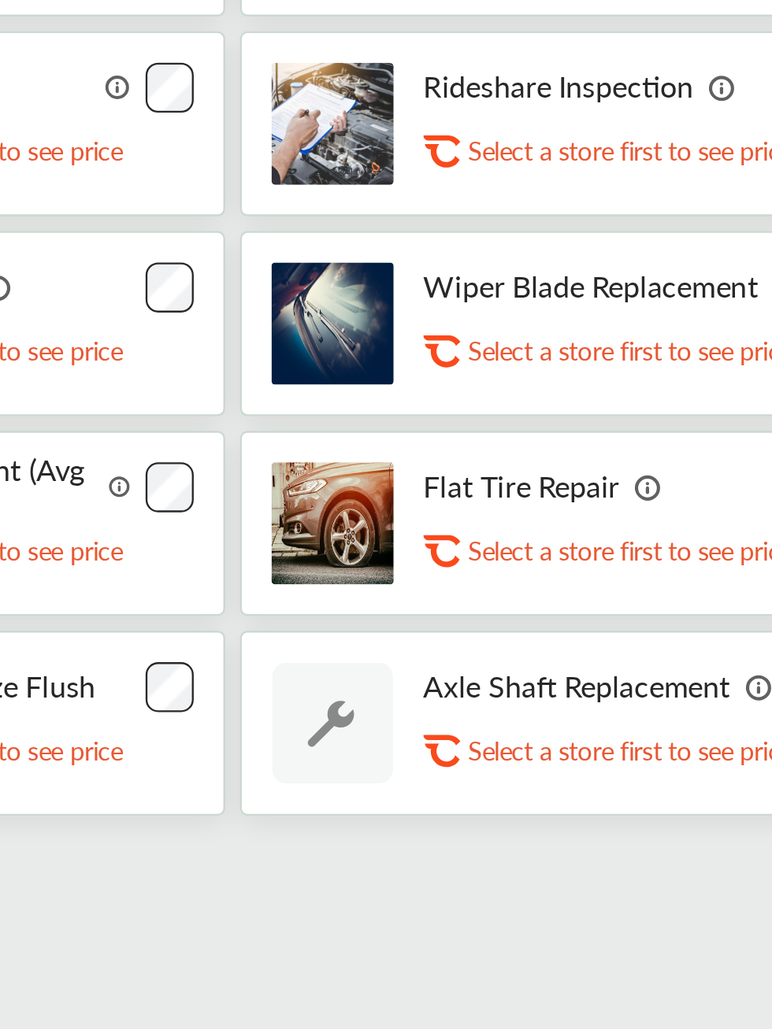
scroll to position [246, 0]
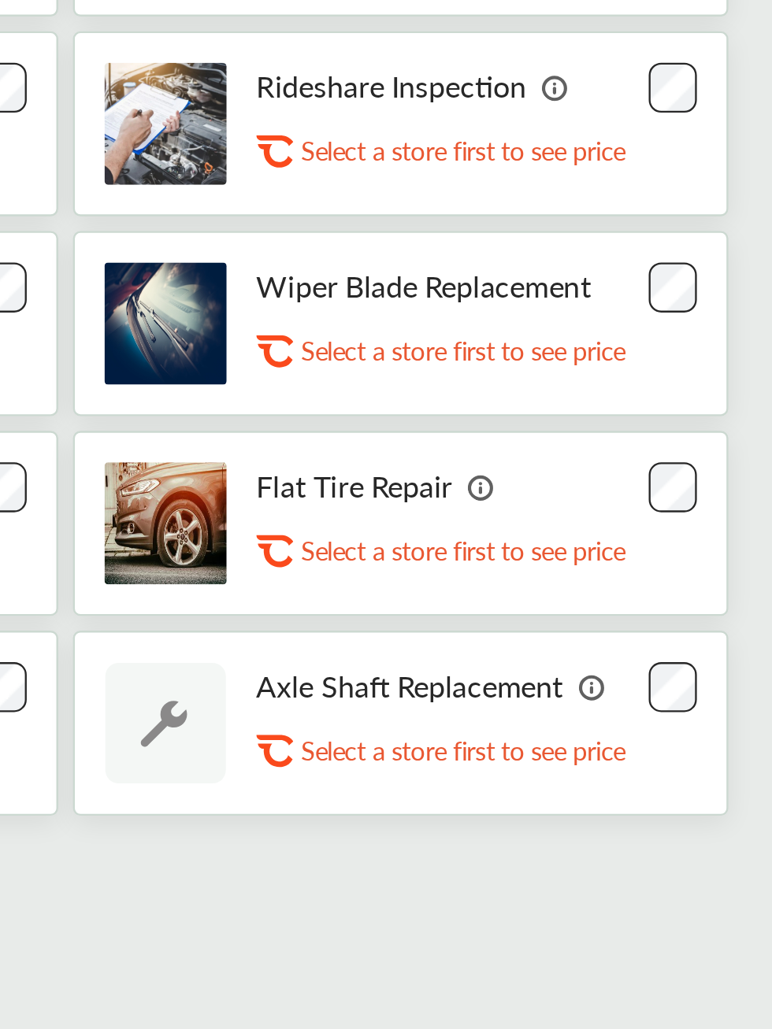
click at [656, 667] on p "Axle Shaft Replacement" at bounding box center [617, 666] width 131 height 15
click at [696, 664] on img at bounding box center [695, 667] width 13 height 13
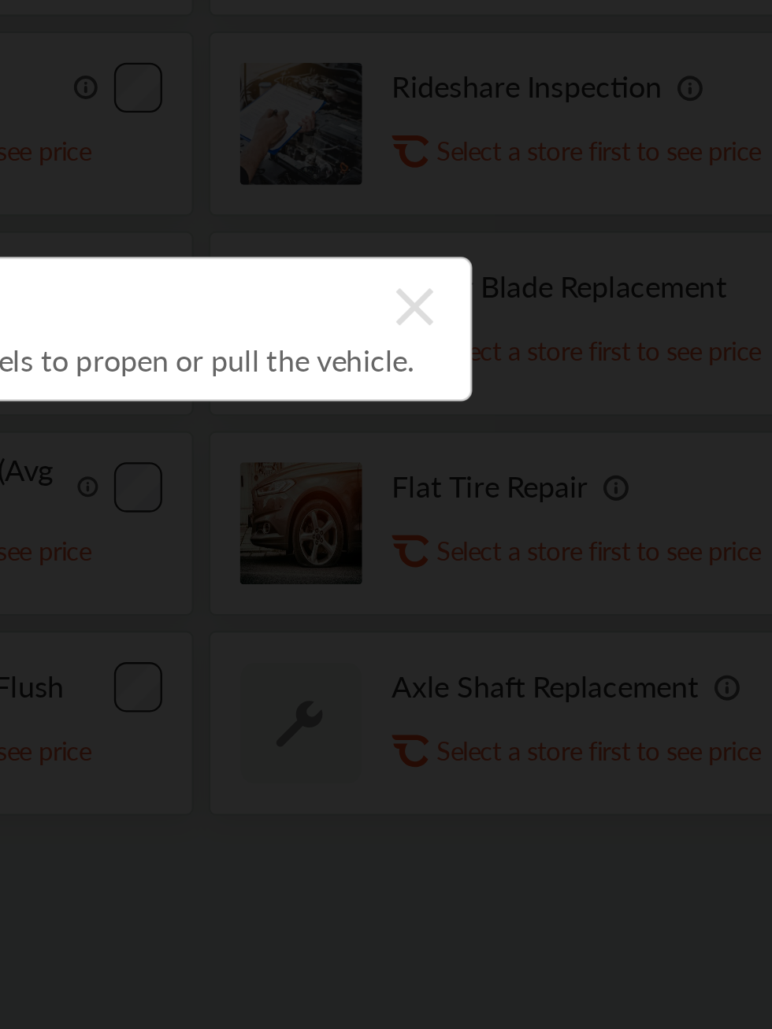
click at [567, 518] on icon at bounding box center [562, 505] width 16 height 25
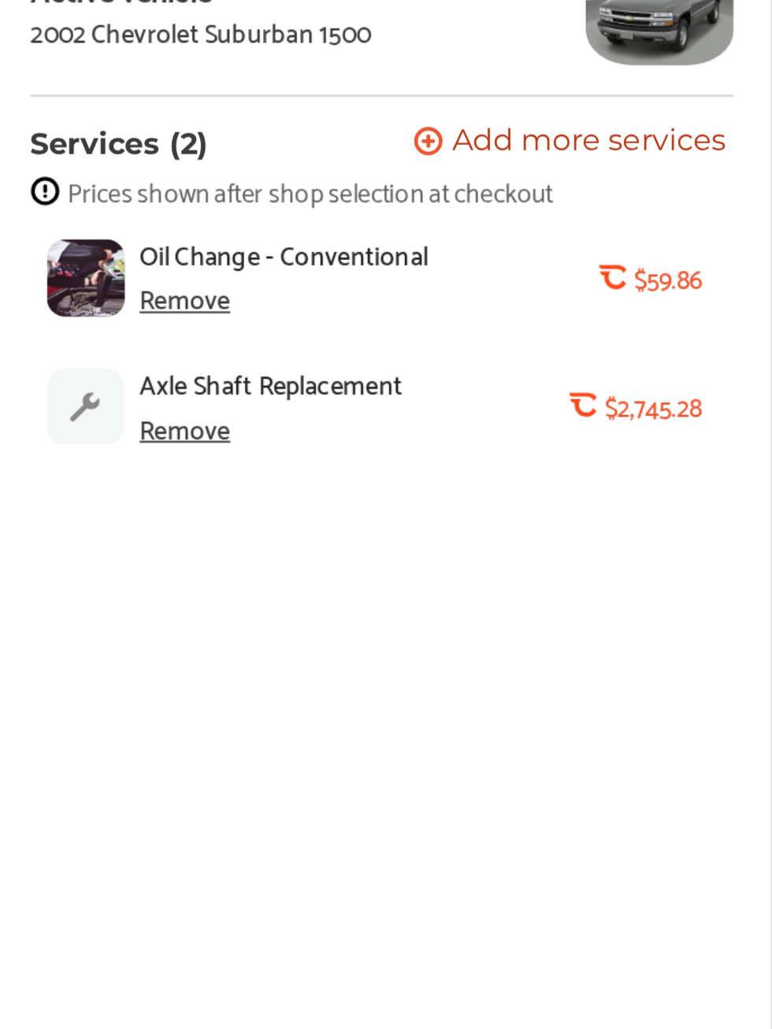
click at [528, 324] on div "Remove" at bounding box center [521, 318] width 39 height 13
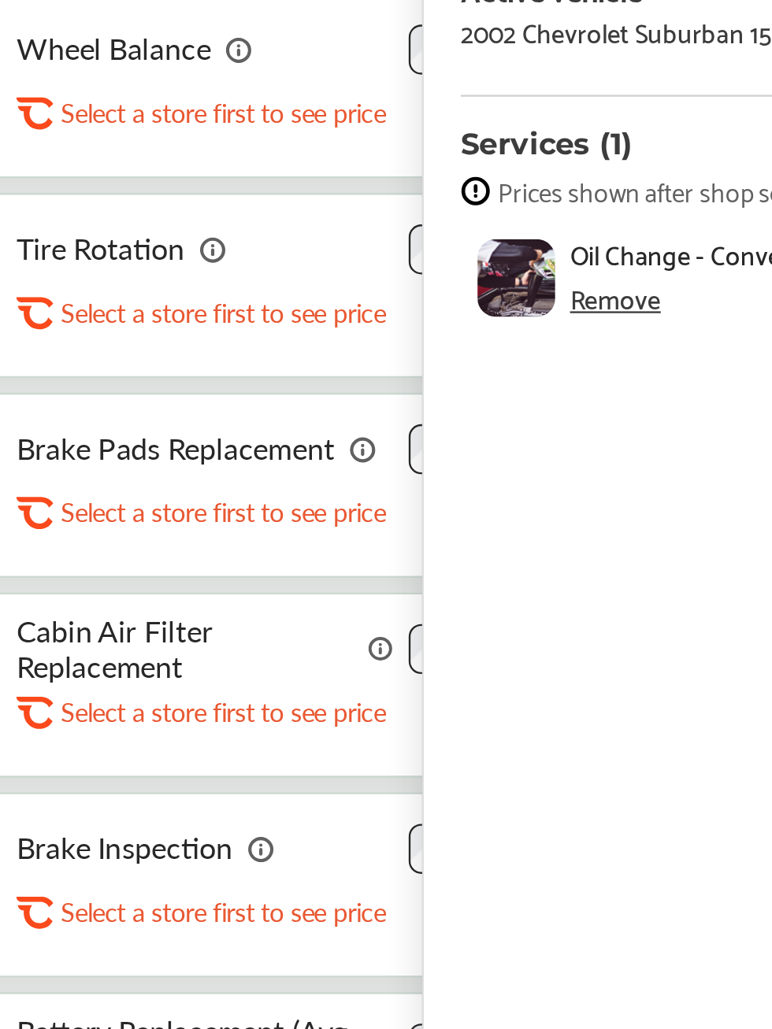
click at [424, 409] on img at bounding box center [423, 412] width 12 height 12
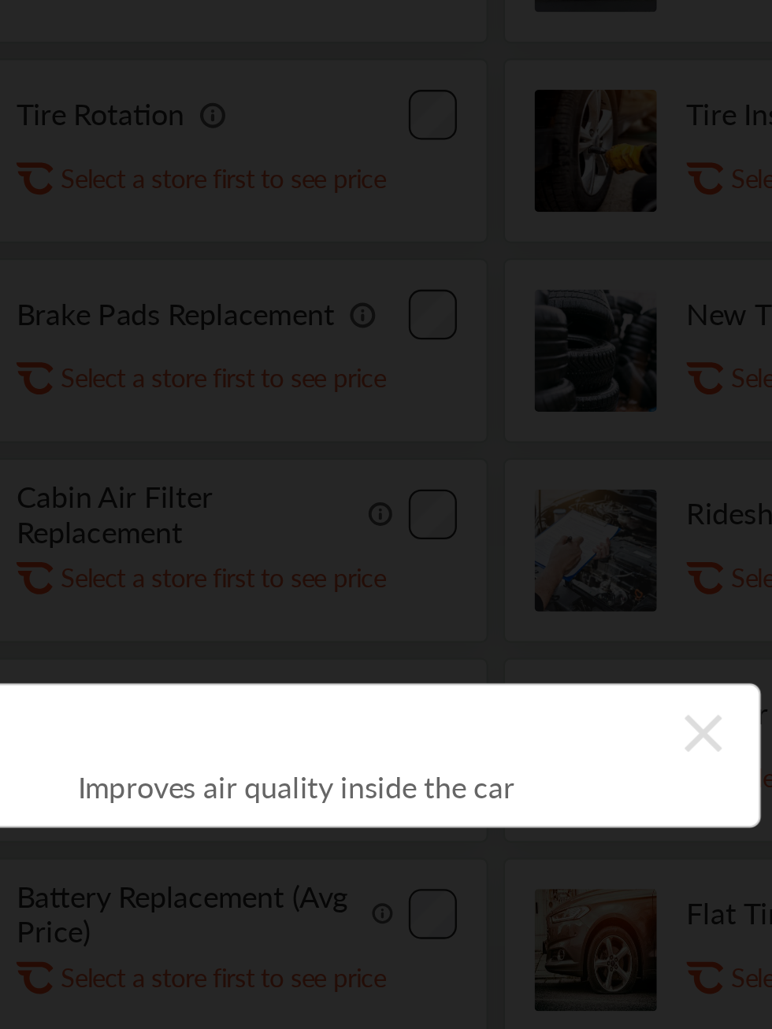
click at [558, 519] on link at bounding box center [559, 506] width 16 height 26
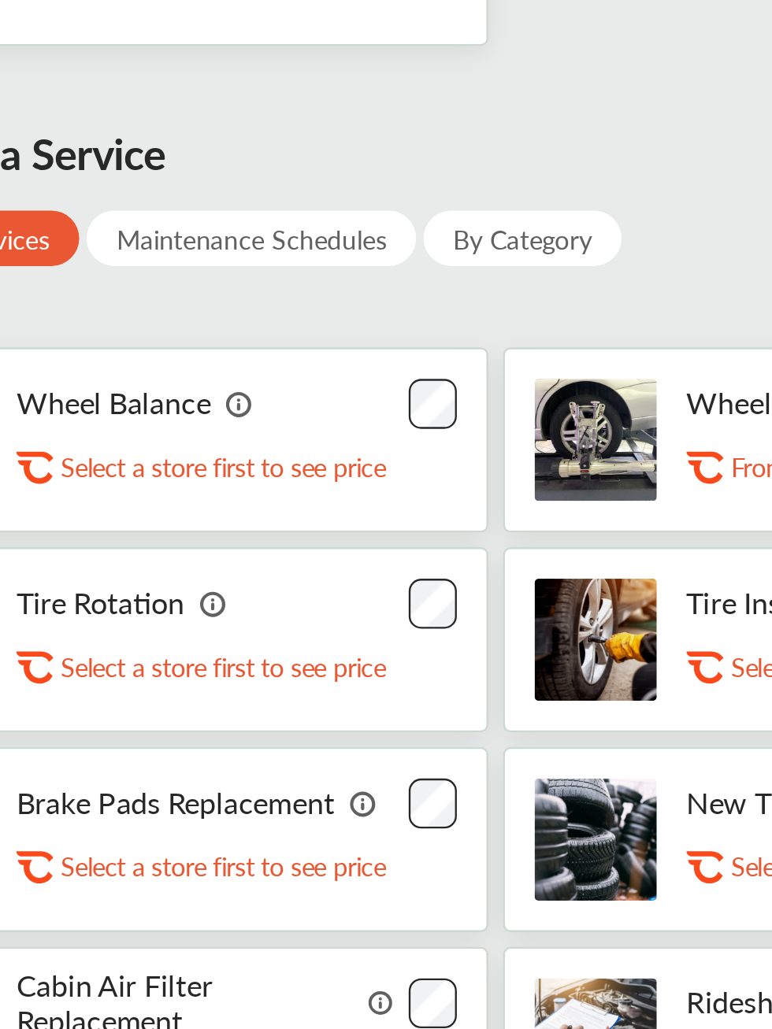
scroll to position [202, 0]
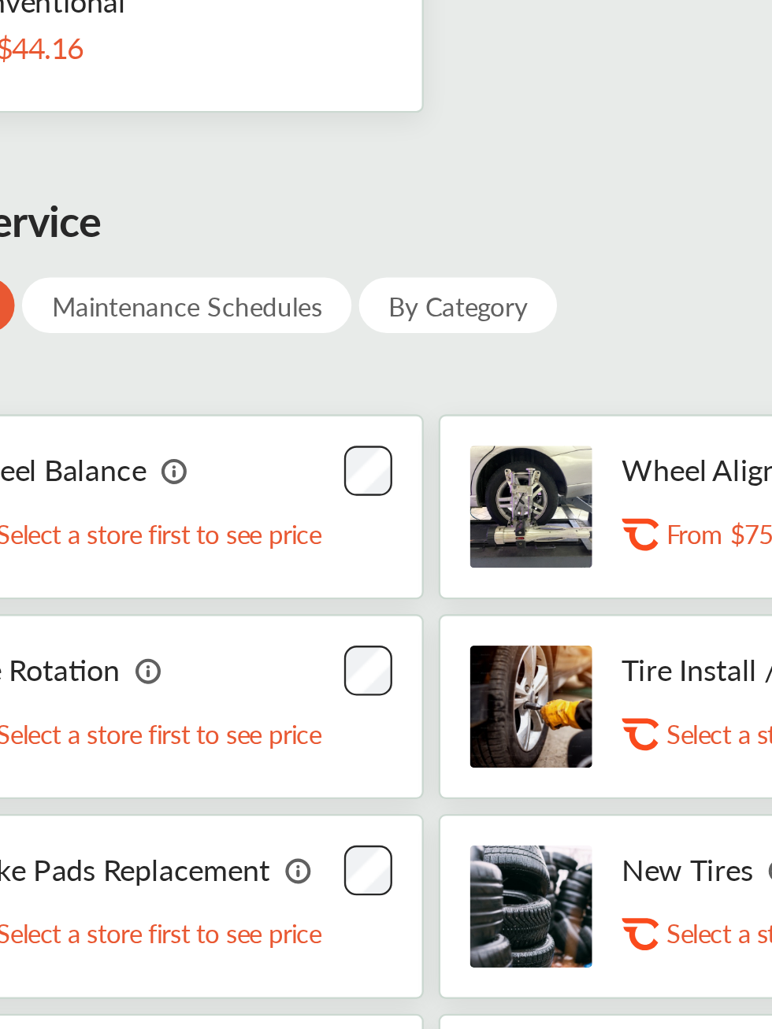
click at [487, 132] on div "By Category" at bounding box center [482, 130] width 84 height 24
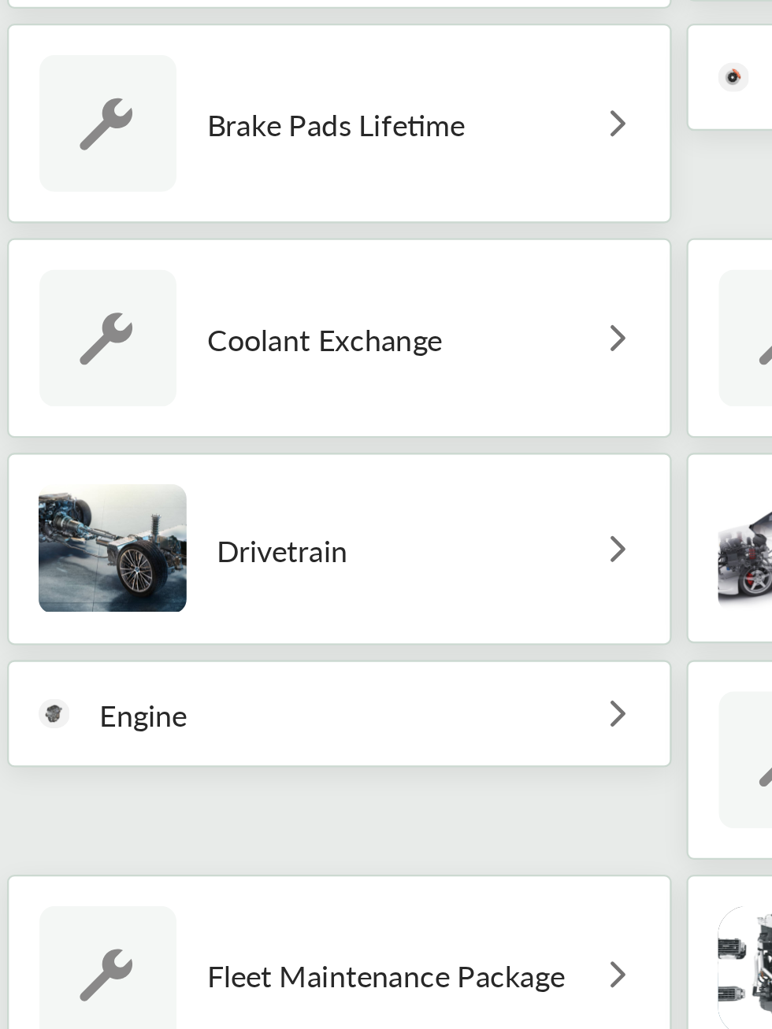
click at [287, 571] on div "Engine" at bounding box center [330, 562] width 283 height 46
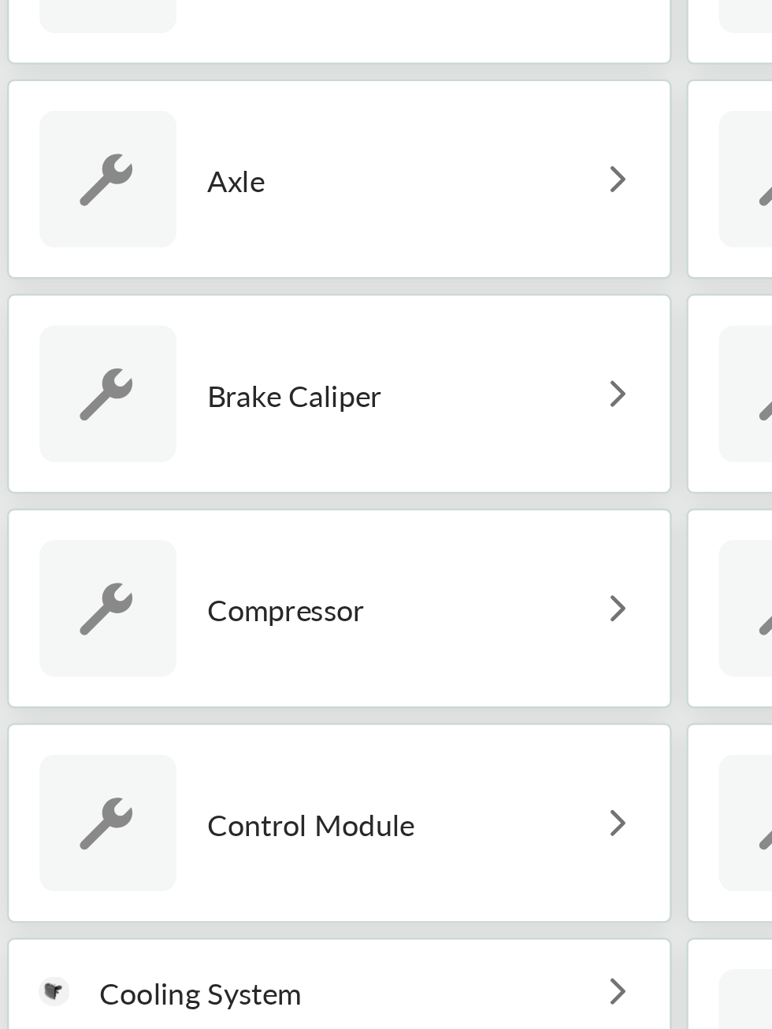
scroll to position [109, 0]
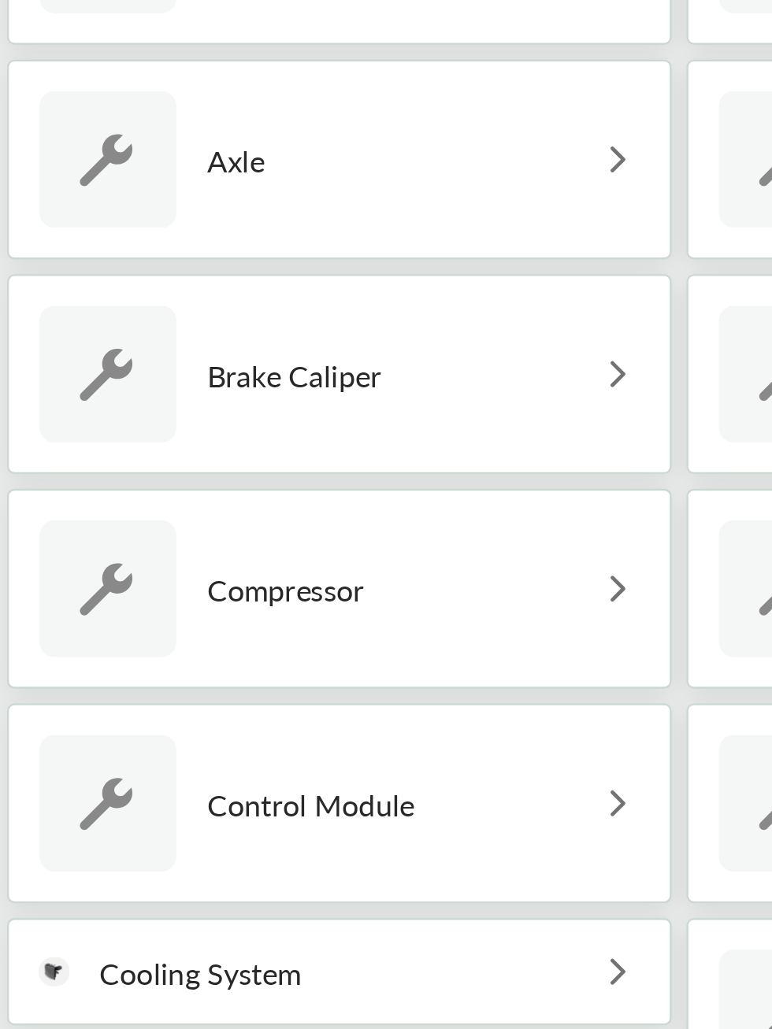
click at [286, 826] on p "Cooling System" at bounding box center [271, 832] width 86 height 15
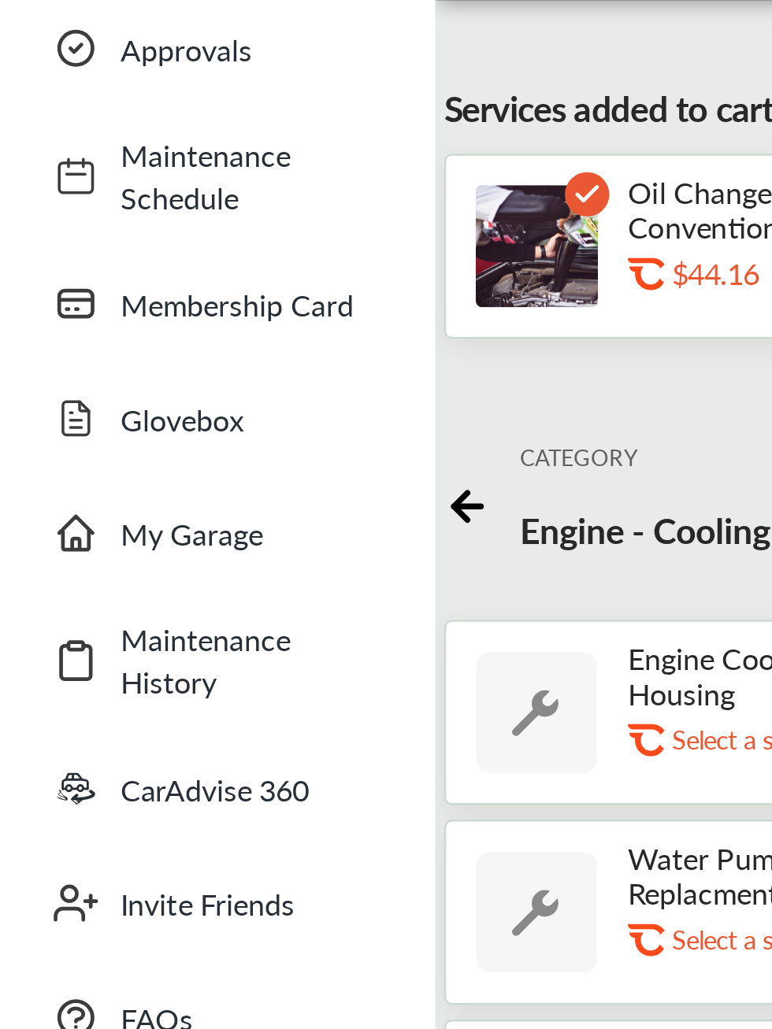
scroll to position [0, 0]
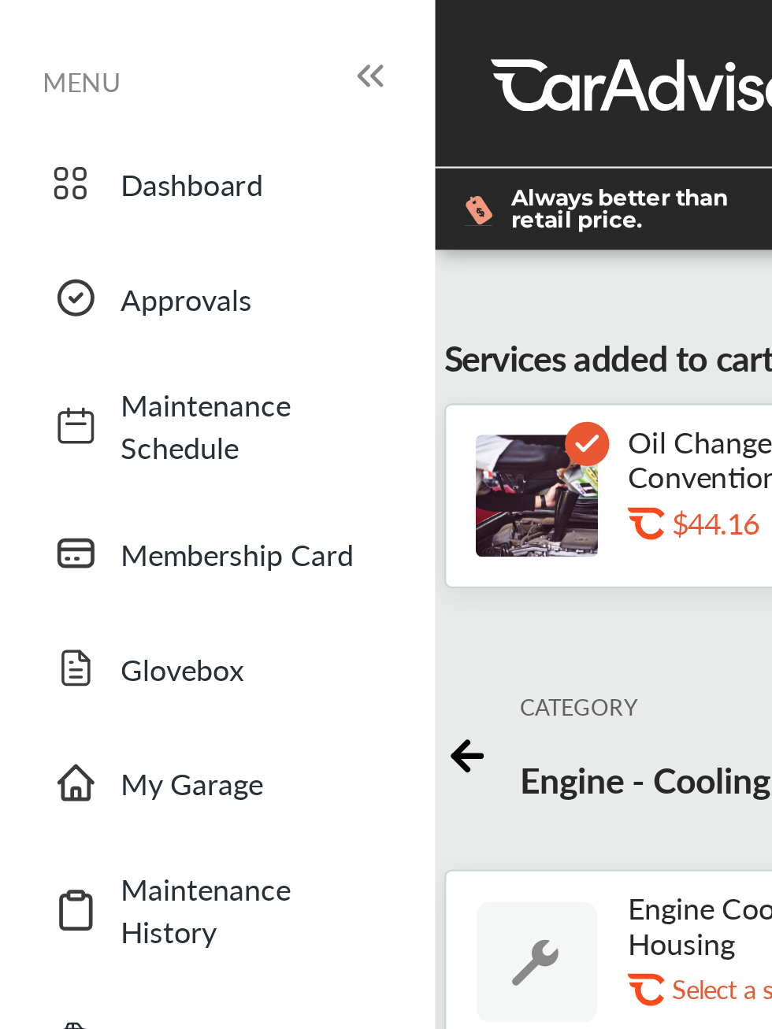
click at [205, 324] on icon at bounding box center [199, 319] width 20 height 20
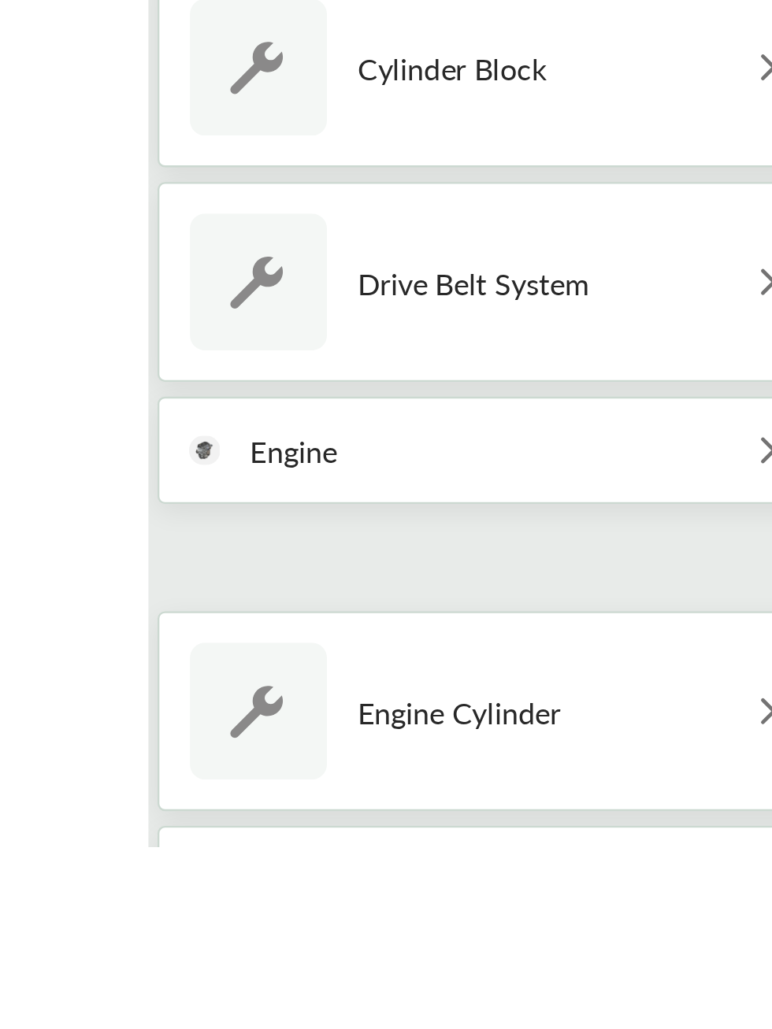
click at [282, 878] on div "Engine" at bounding box center [330, 861] width 283 height 46
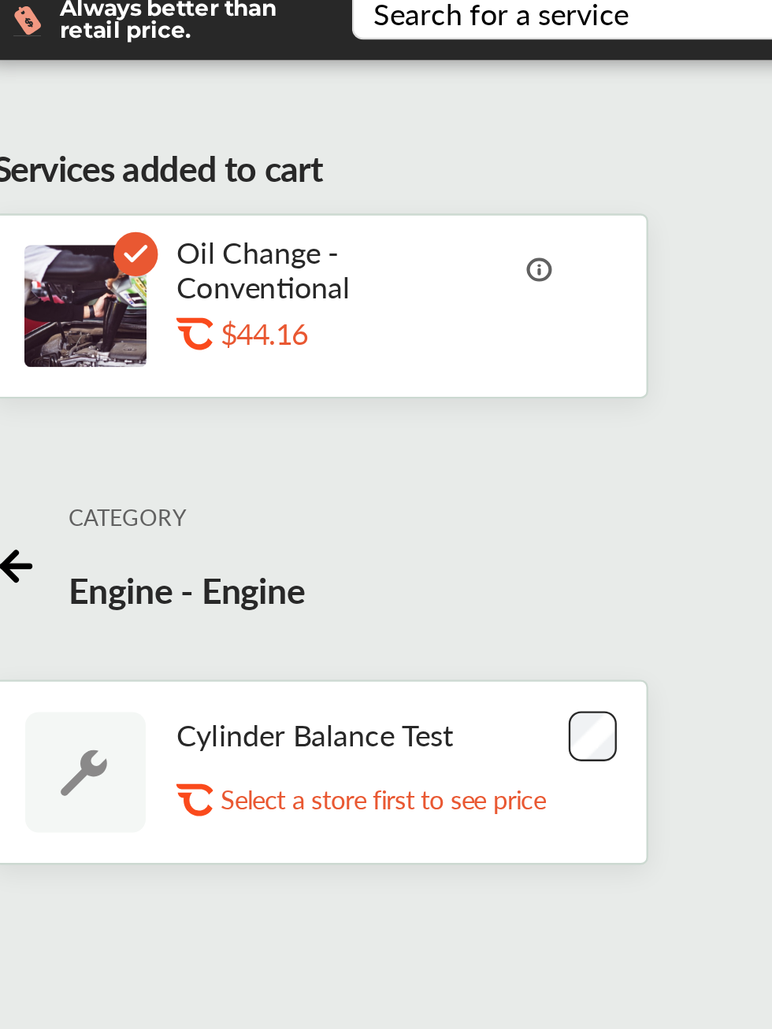
click at [350, 382] on div "Cylinder Balance Test .st0{fill:#FA4A1C;} Select a store first to see price" at bounding box center [328, 409] width 279 height 79
click at [309, 394] on p "Cylinder Balance Test" at bounding box center [326, 393] width 118 height 15
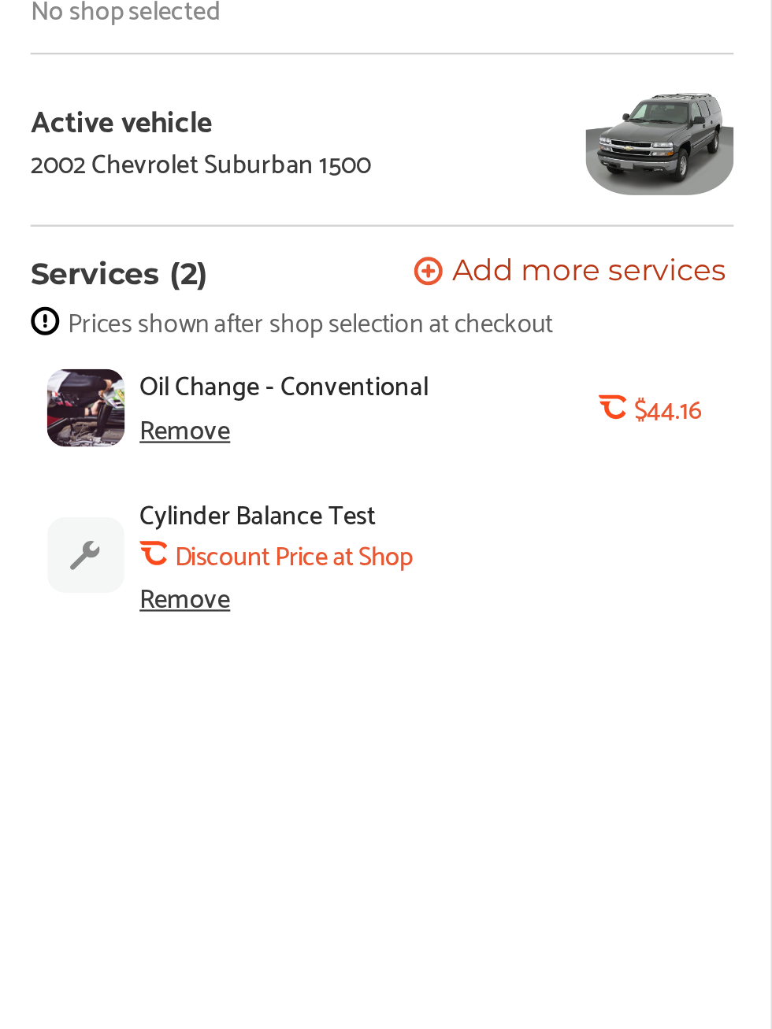
click at [552, 302] on span "Cylinder Balance Test" at bounding box center [552, 299] width 101 height 13
click at [484, 313] on img at bounding box center [479, 317] width 33 height 32
click at [682, 191] on span "Add more services" at bounding box center [693, 197] width 117 height 15
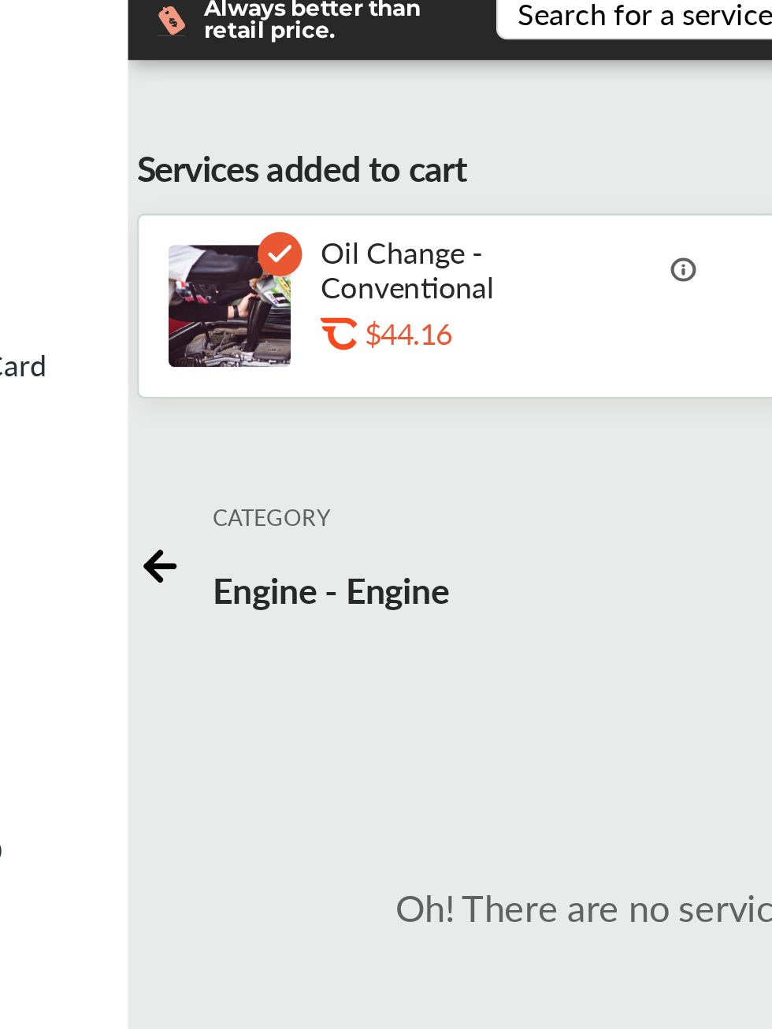
click at [205, 319] on icon at bounding box center [199, 319] width 20 height 20
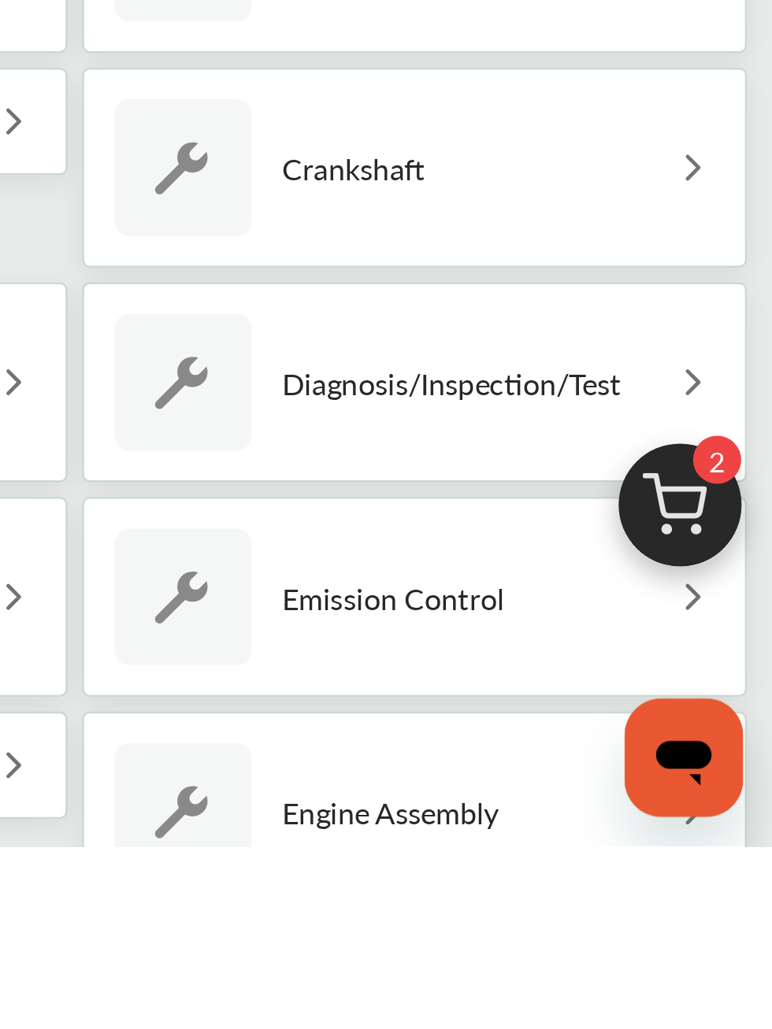
scroll to position [230, 0]
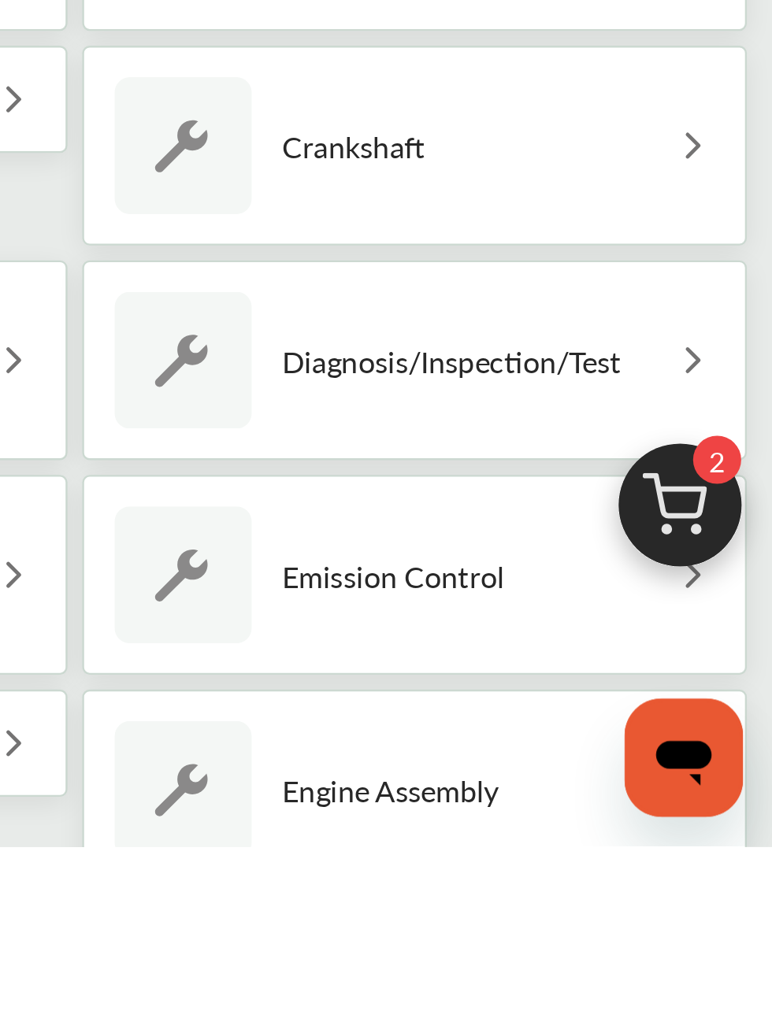
click at [651, 819] on p "Diagnosis/Inspection/Test" at bounding box center [635, 822] width 144 height 15
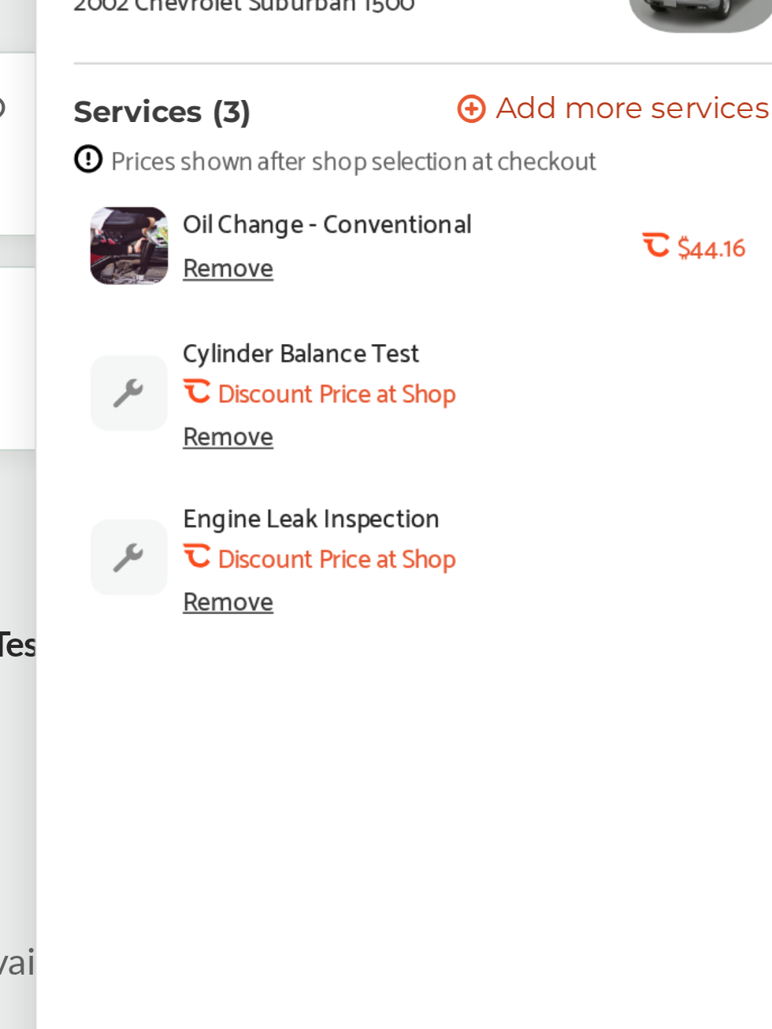
scroll to position [0, 0]
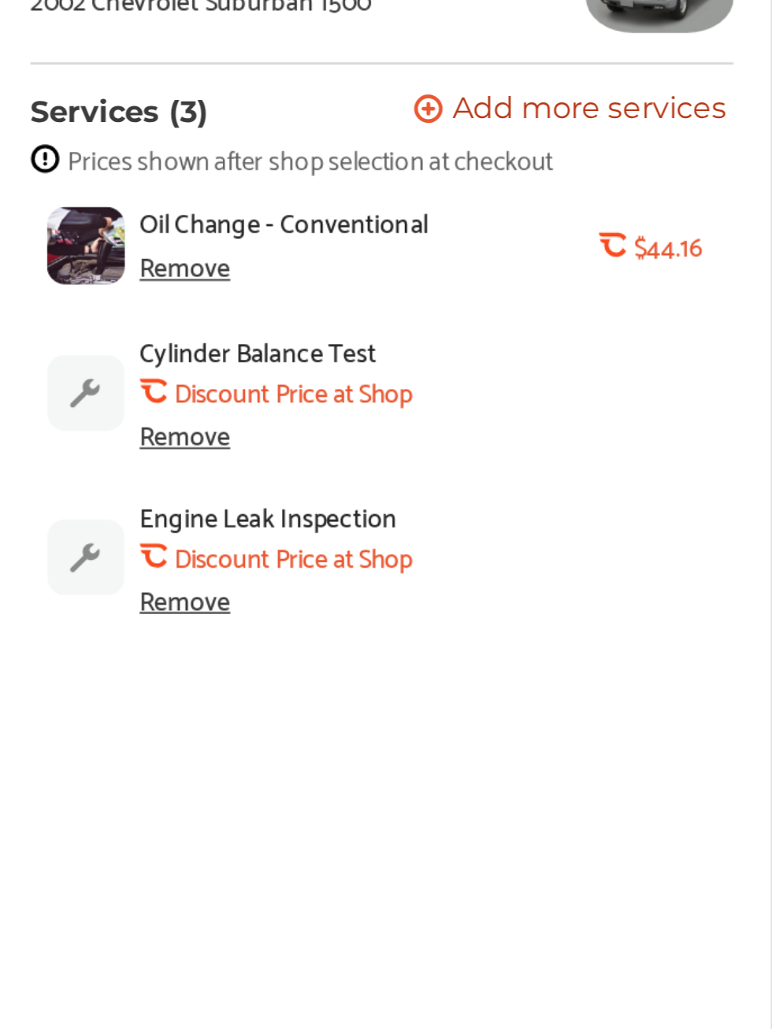
click at [677, 191] on span "Add more services" at bounding box center [693, 197] width 117 height 15
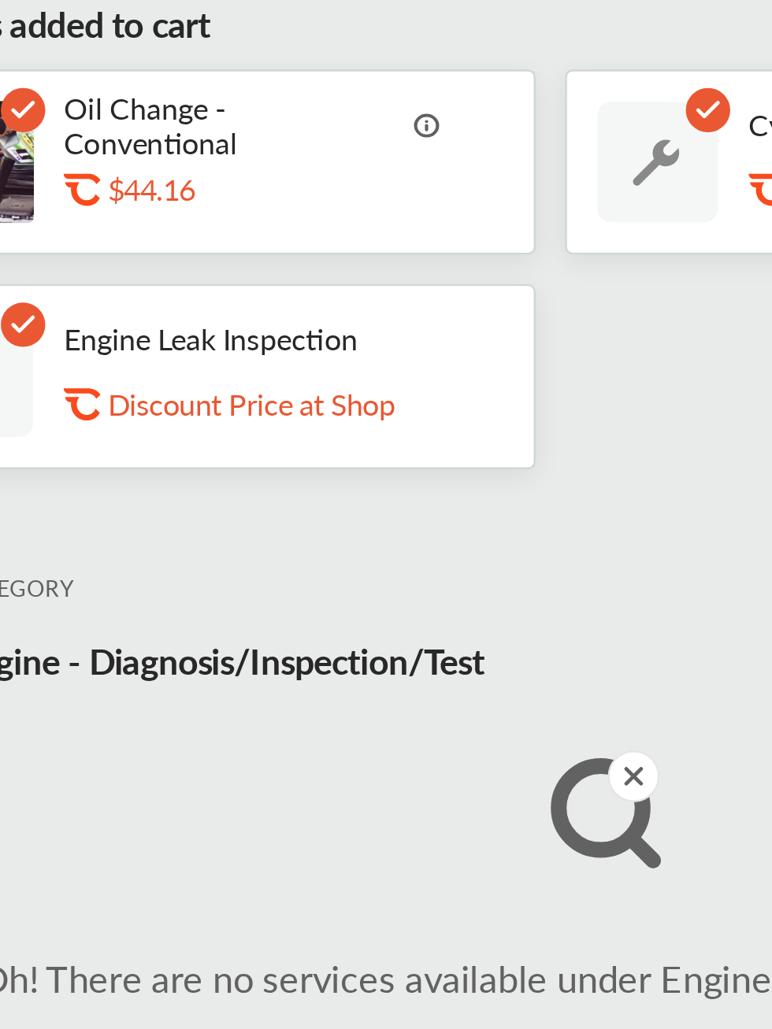
click at [332, 437] on div "CATEGORY Engine - Diagnosis/Inspection/Test" at bounding box center [333, 412] width 224 height 72
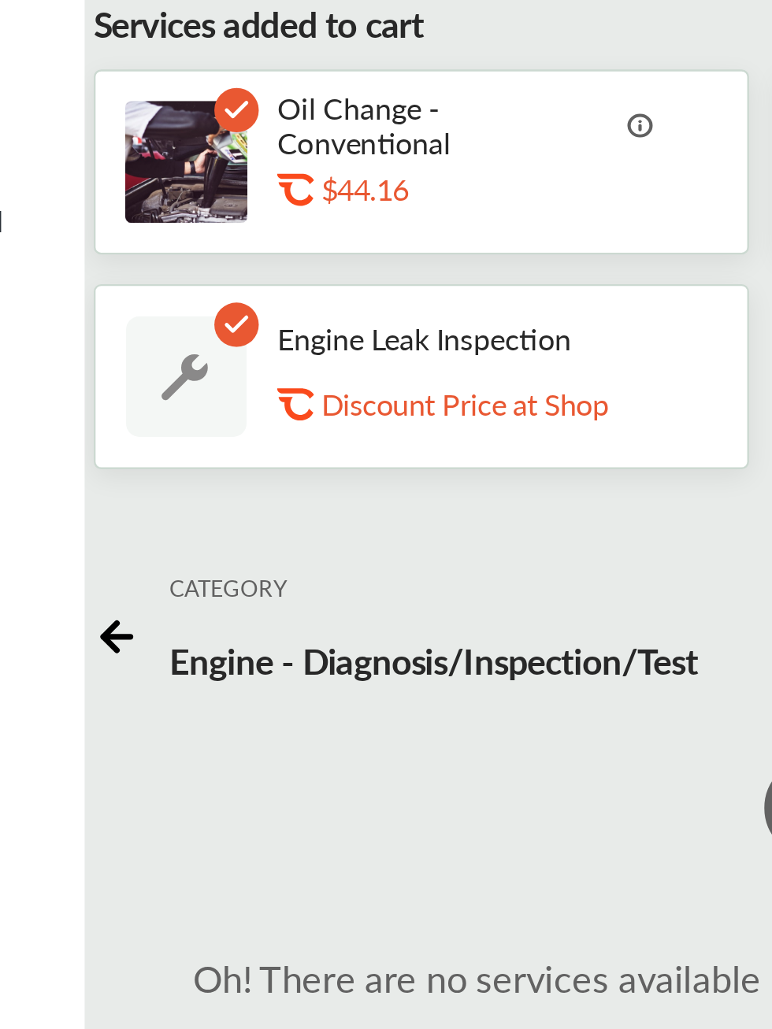
click at [231, 422] on p "Engine - Diagnosis/Inspection/Test" at bounding box center [333, 423] width 224 height 21
click at [202, 413] on icon at bounding box center [199, 413] width 12 height 0
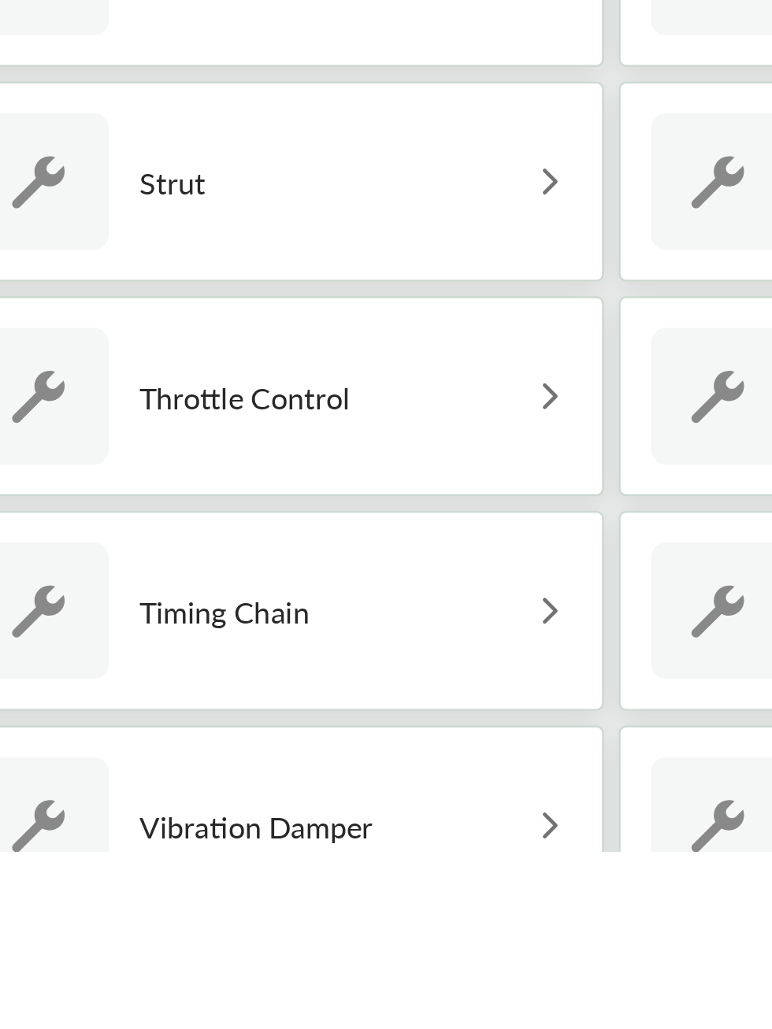
scroll to position [1400, 0]
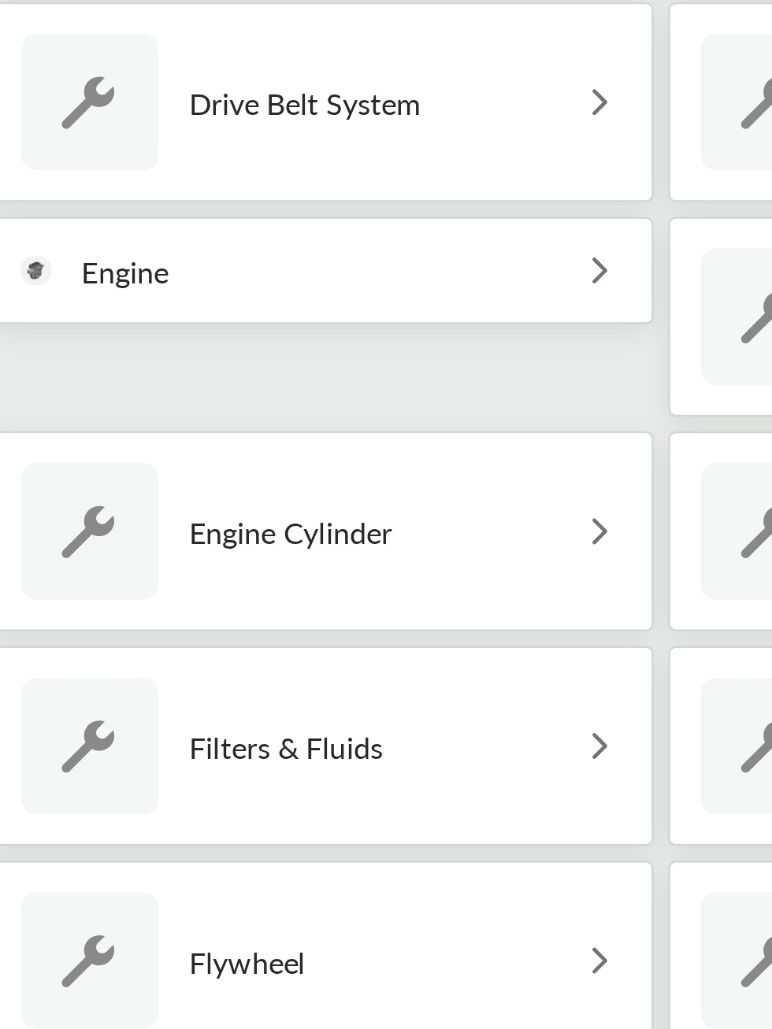
click at [364, 303] on div "Filters & Fluids" at bounding box center [330, 317] width 283 height 85
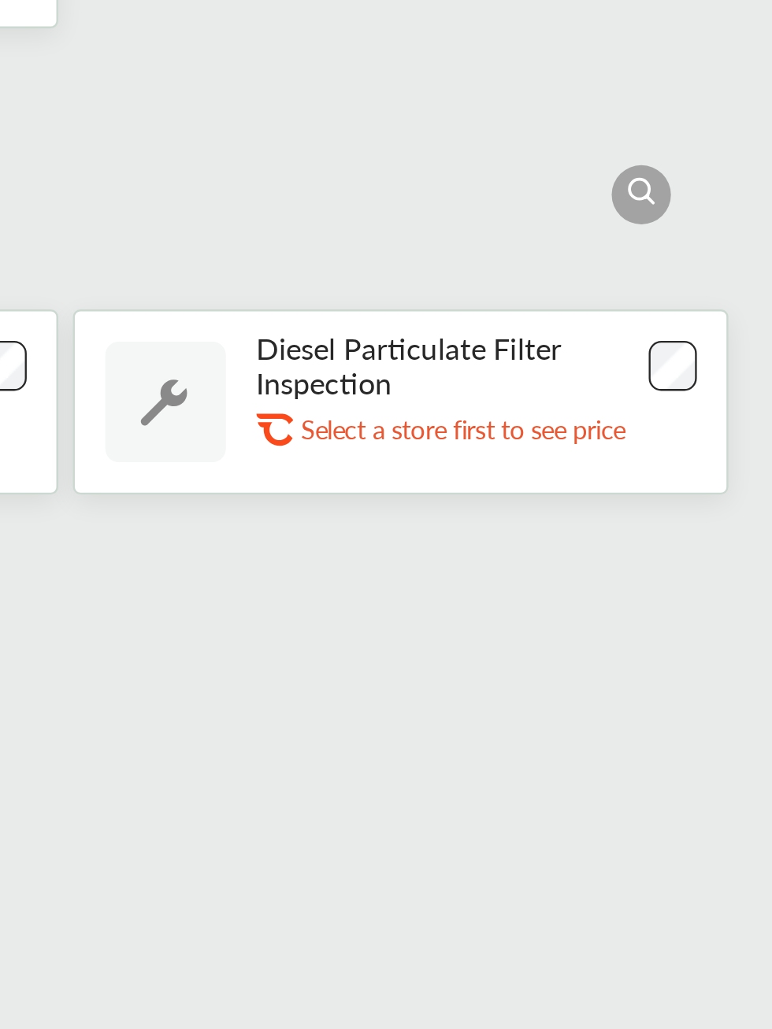
scroll to position [61, 0]
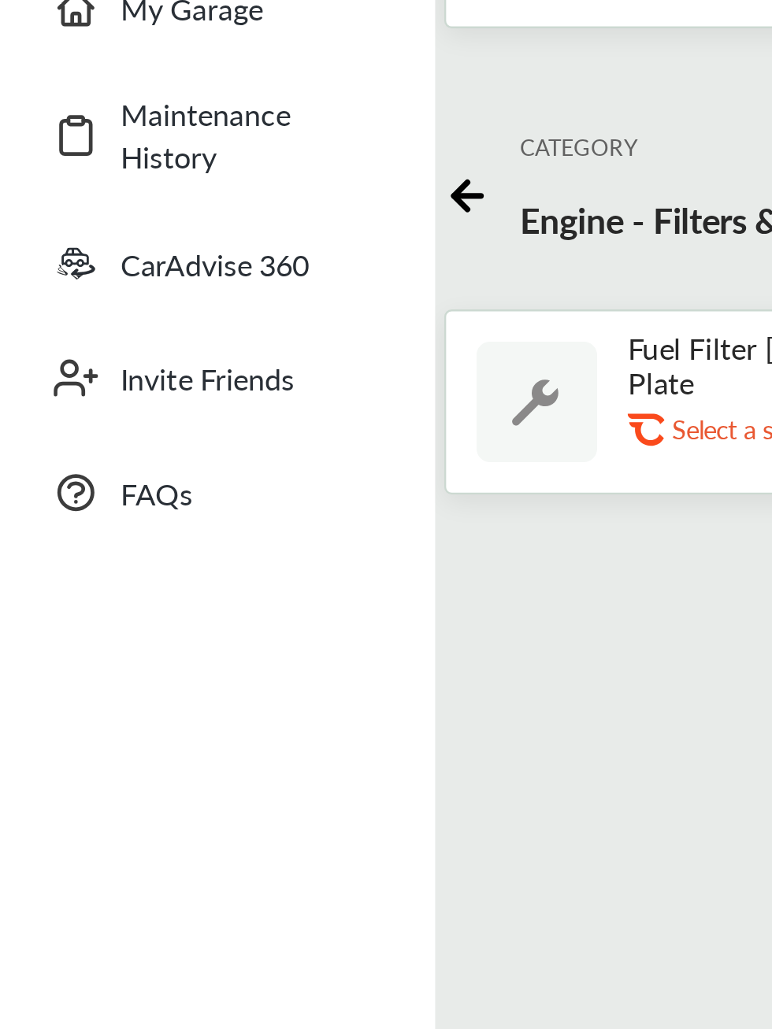
click at [199, 353] on icon at bounding box center [199, 353] width 12 height 0
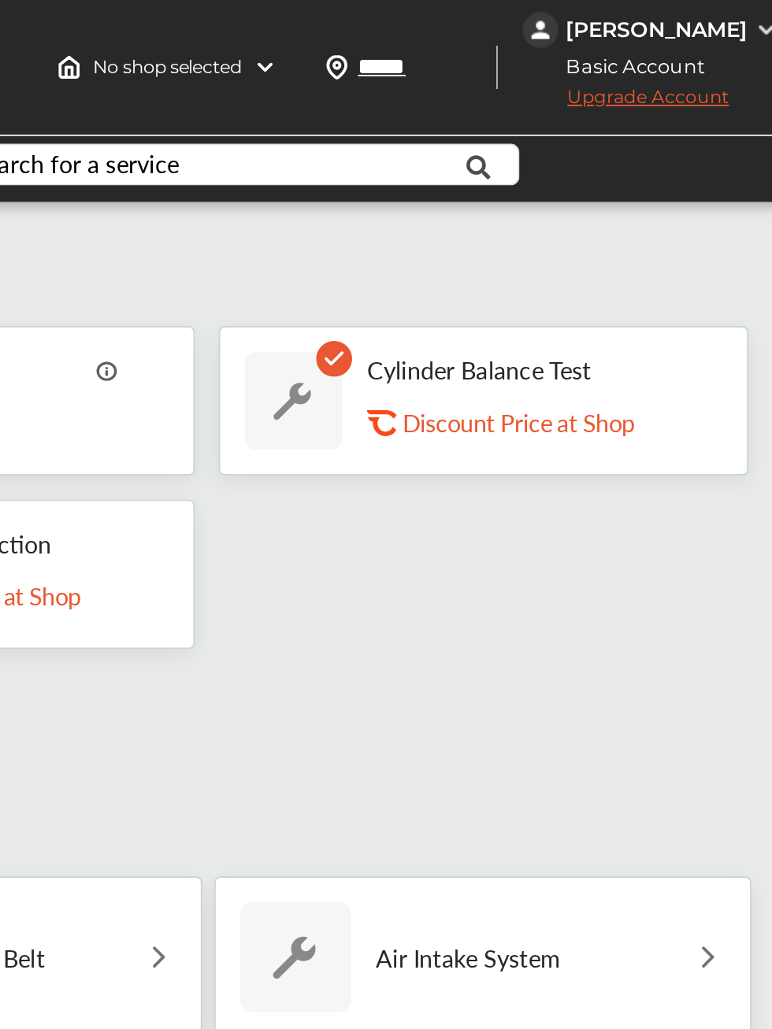
scroll to position [0, 0]
